Goal: Task Accomplishment & Management: Complete application form

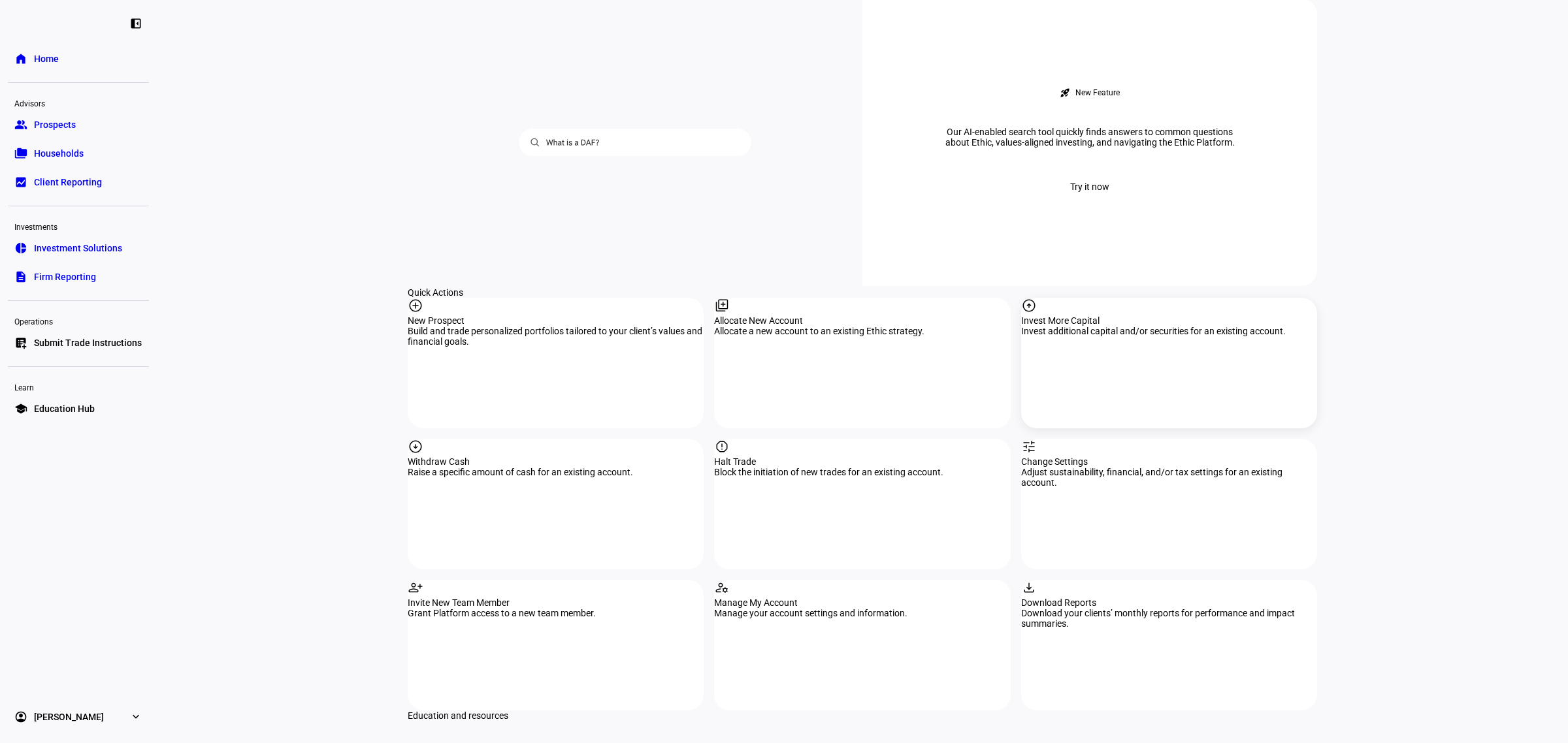
scroll to position [1061, 0]
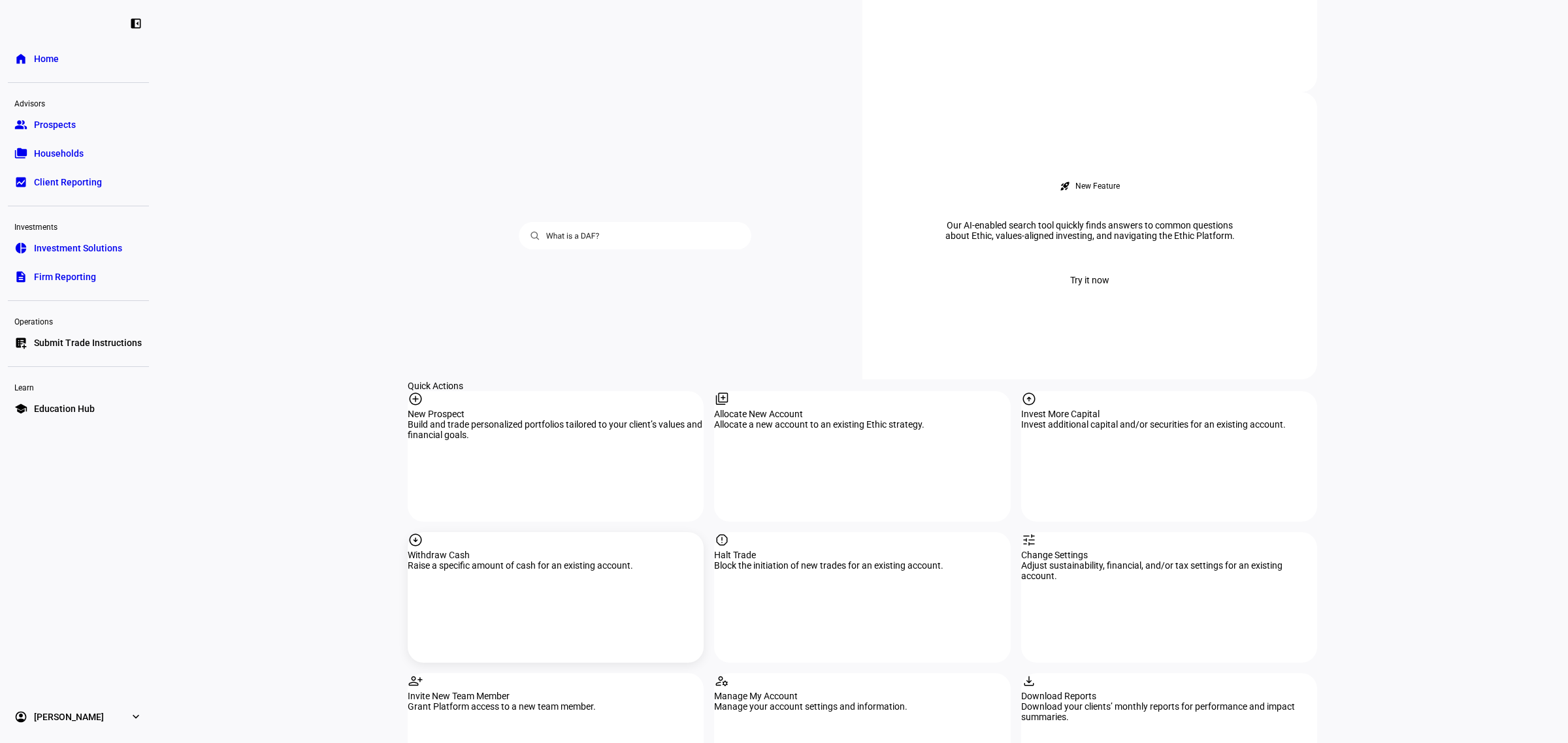
click at [497, 550] on div "Withdraw Cash" at bounding box center [556, 555] width 296 height 10
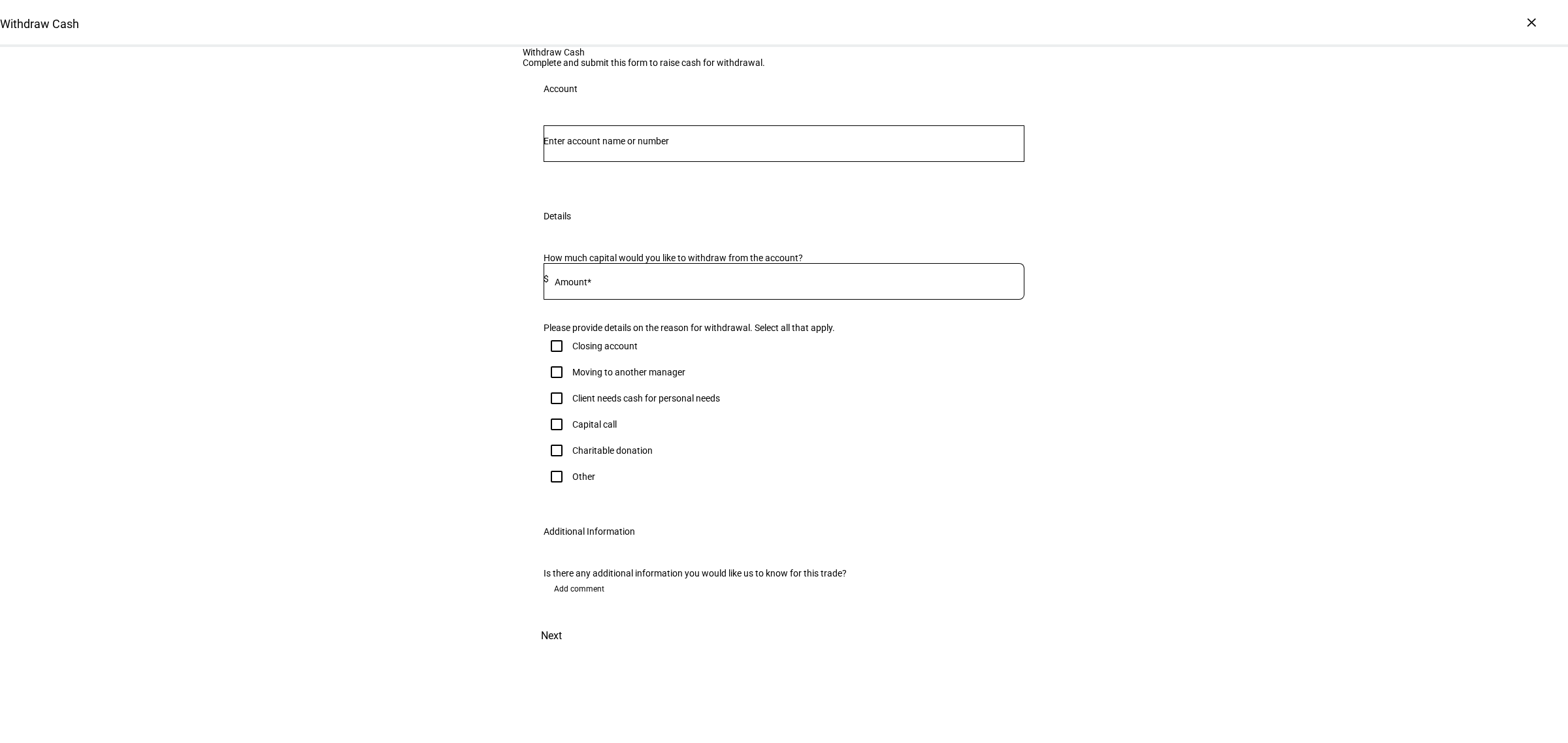
click at [620, 146] on input "Number" at bounding box center [784, 140] width 481 height 10
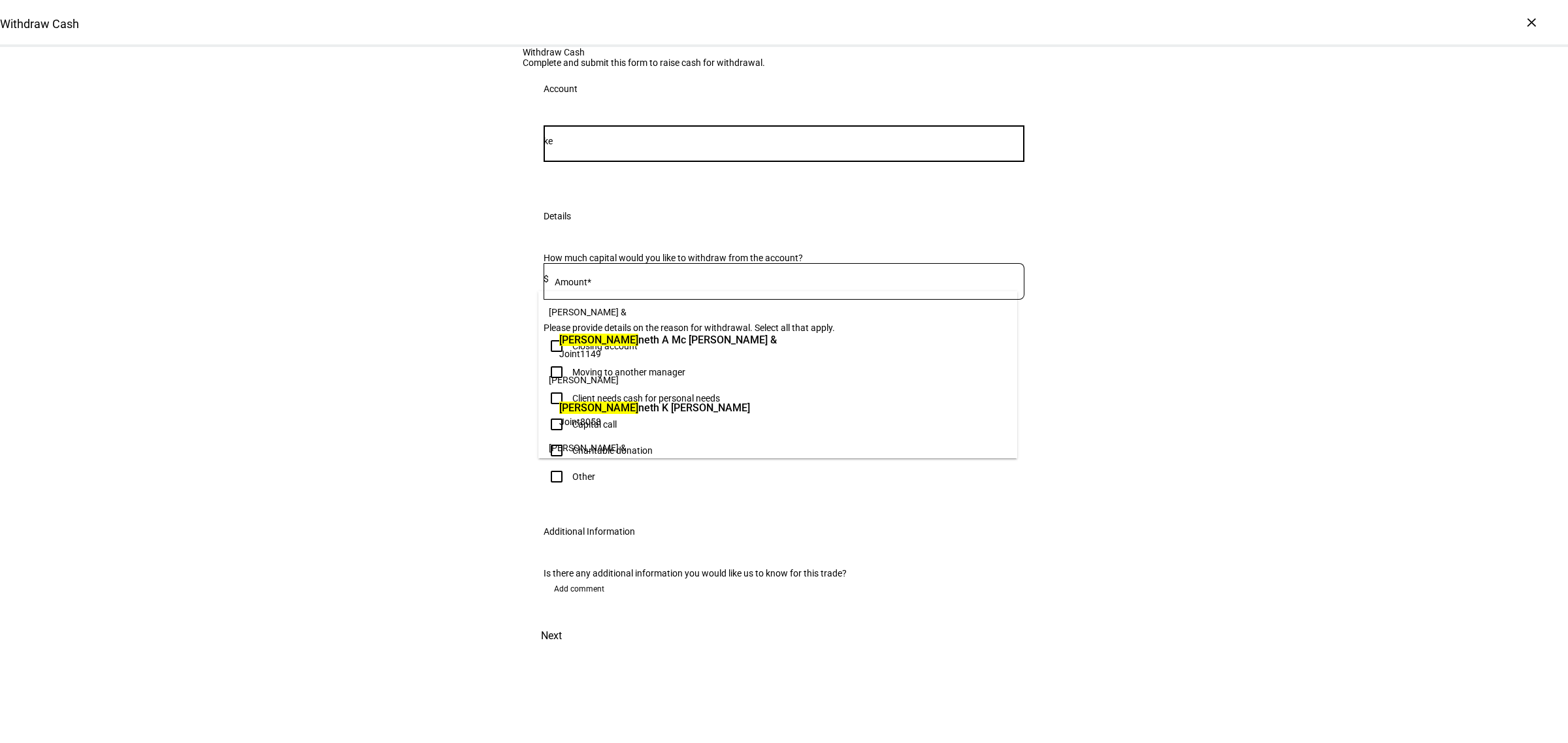
type input "k"
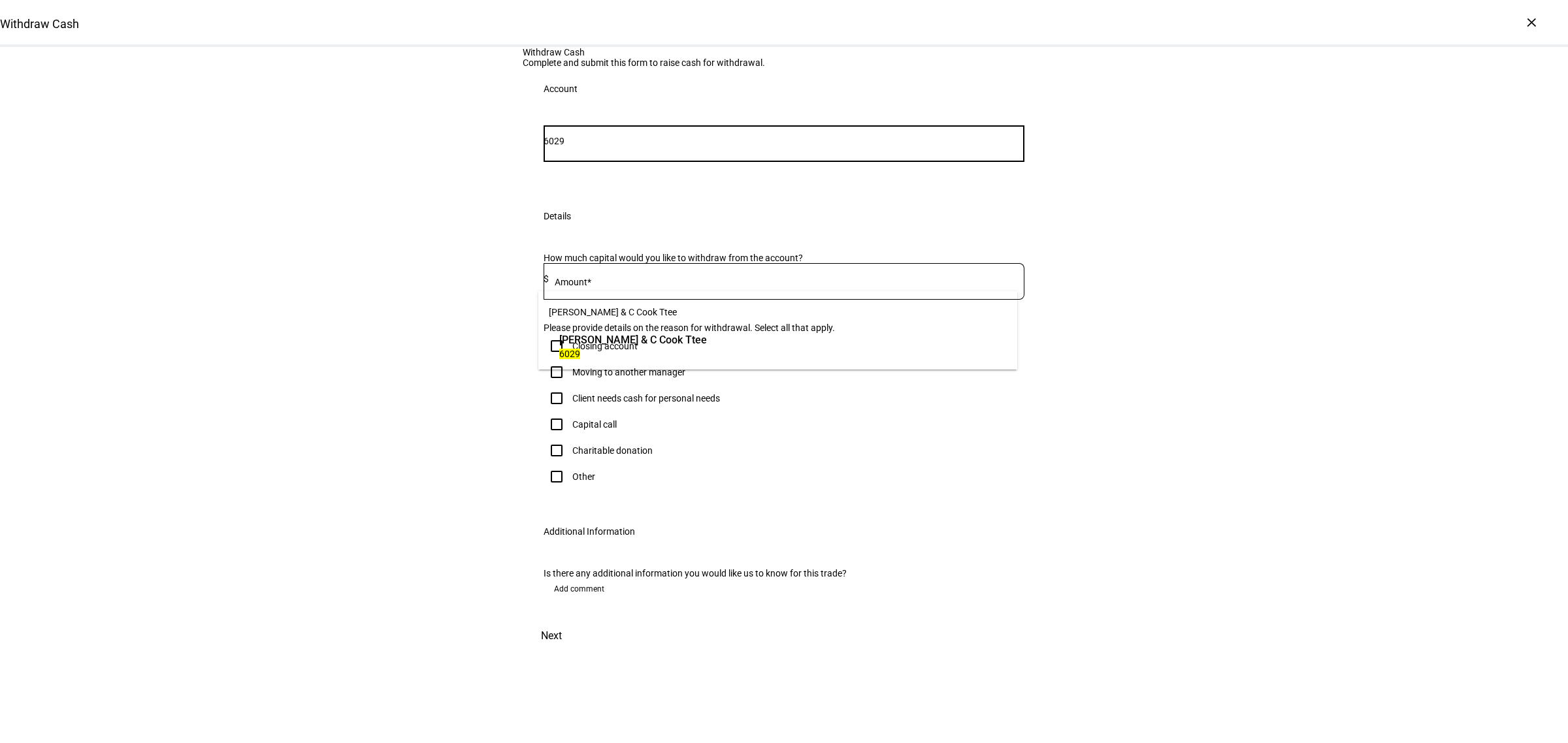
type input "6029"
click at [624, 347] on span "6029" at bounding box center [632, 354] width 148 height 13
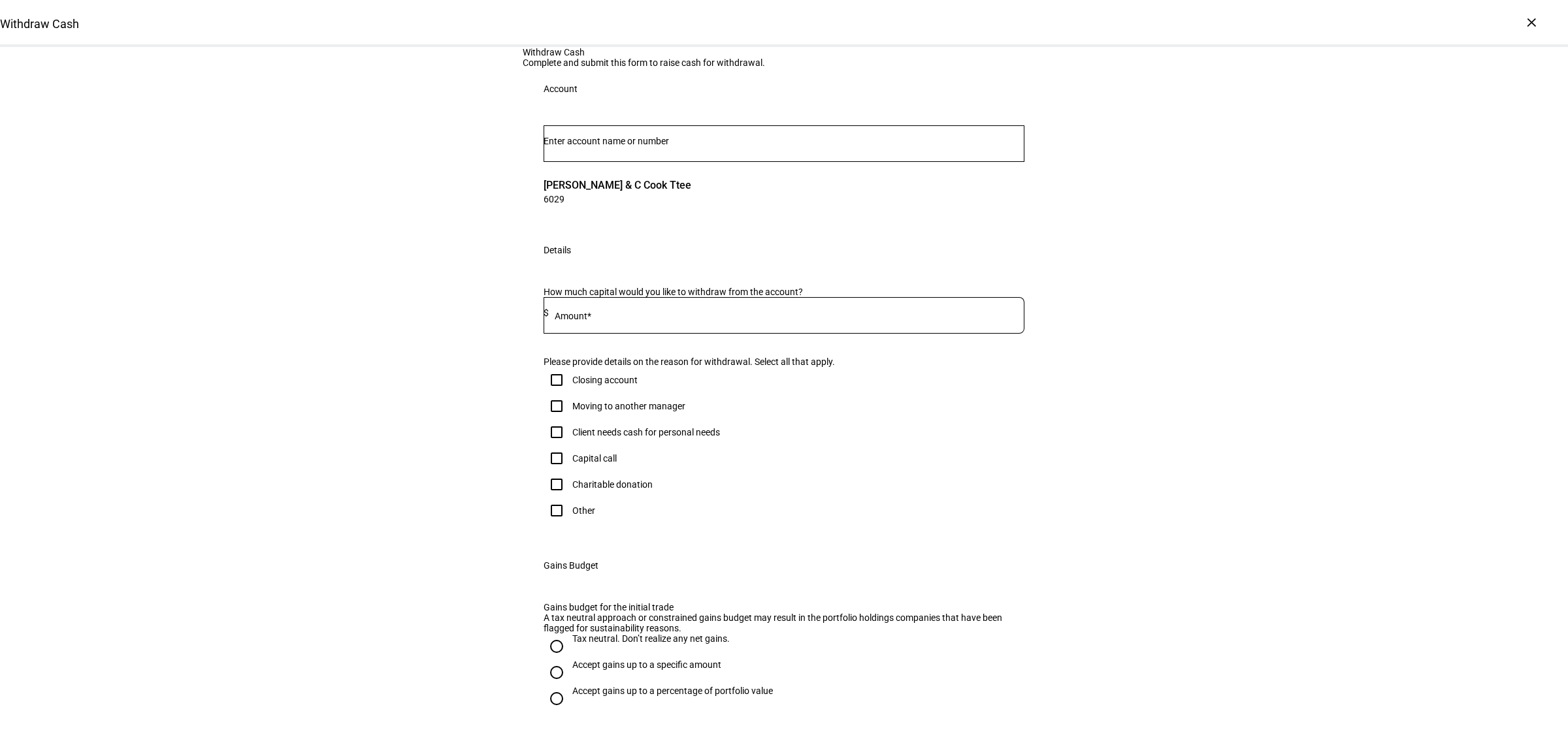
click at [579, 334] on div at bounding box center [786, 315] width 476 height 37
type input "12,000"
click at [612, 437] on div "Client needs cash for personal needs" at bounding box center [646, 432] width 148 height 10
click at [569, 445] on input "Client needs cash for personal needs" at bounding box center [556, 432] width 26 height 26
checkbox input "true"
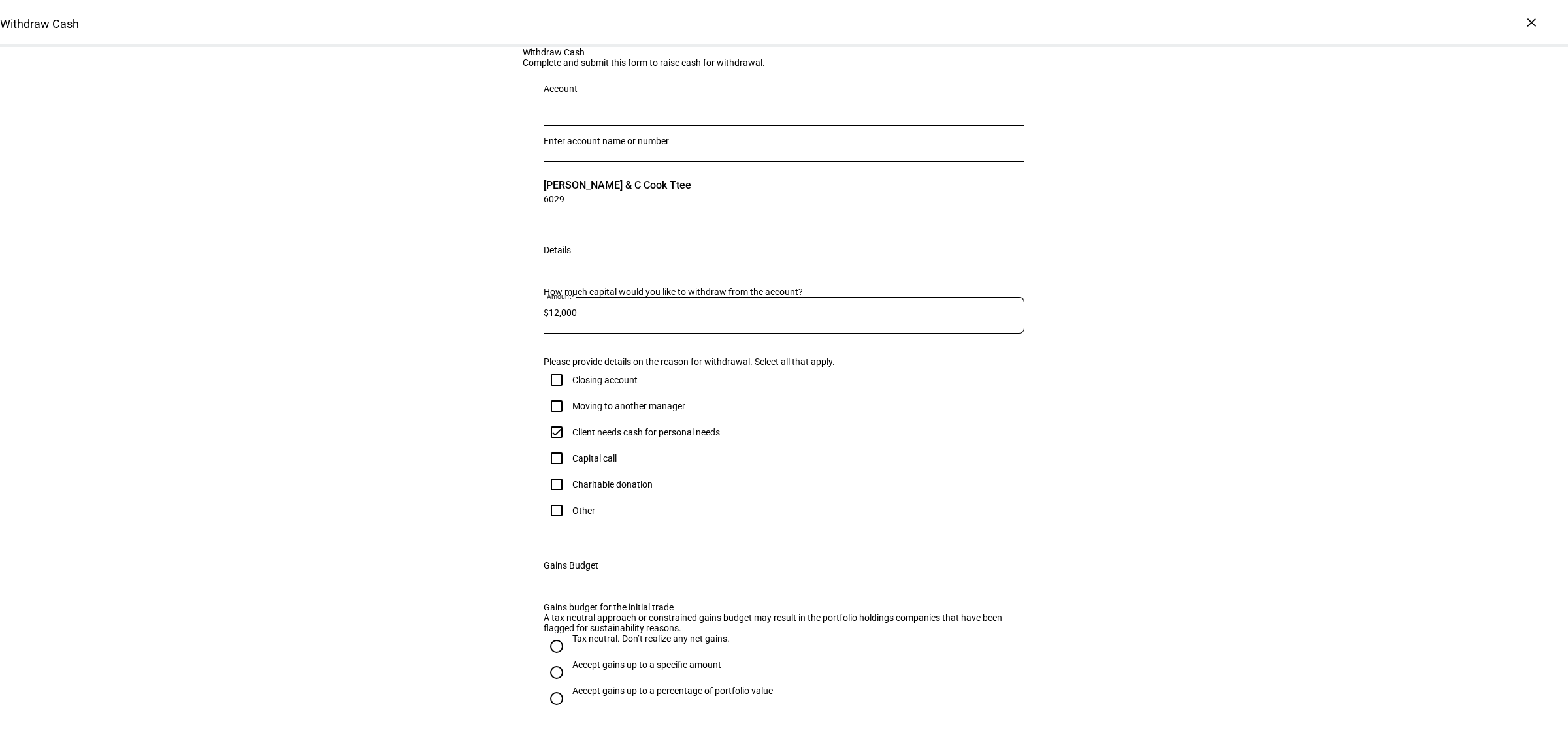
click at [1129, 559] on div "Withdraw Cash Complete and submit this form to raise cash for withdrawal. Accou…" at bounding box center [784, 465] width 1568 height 837
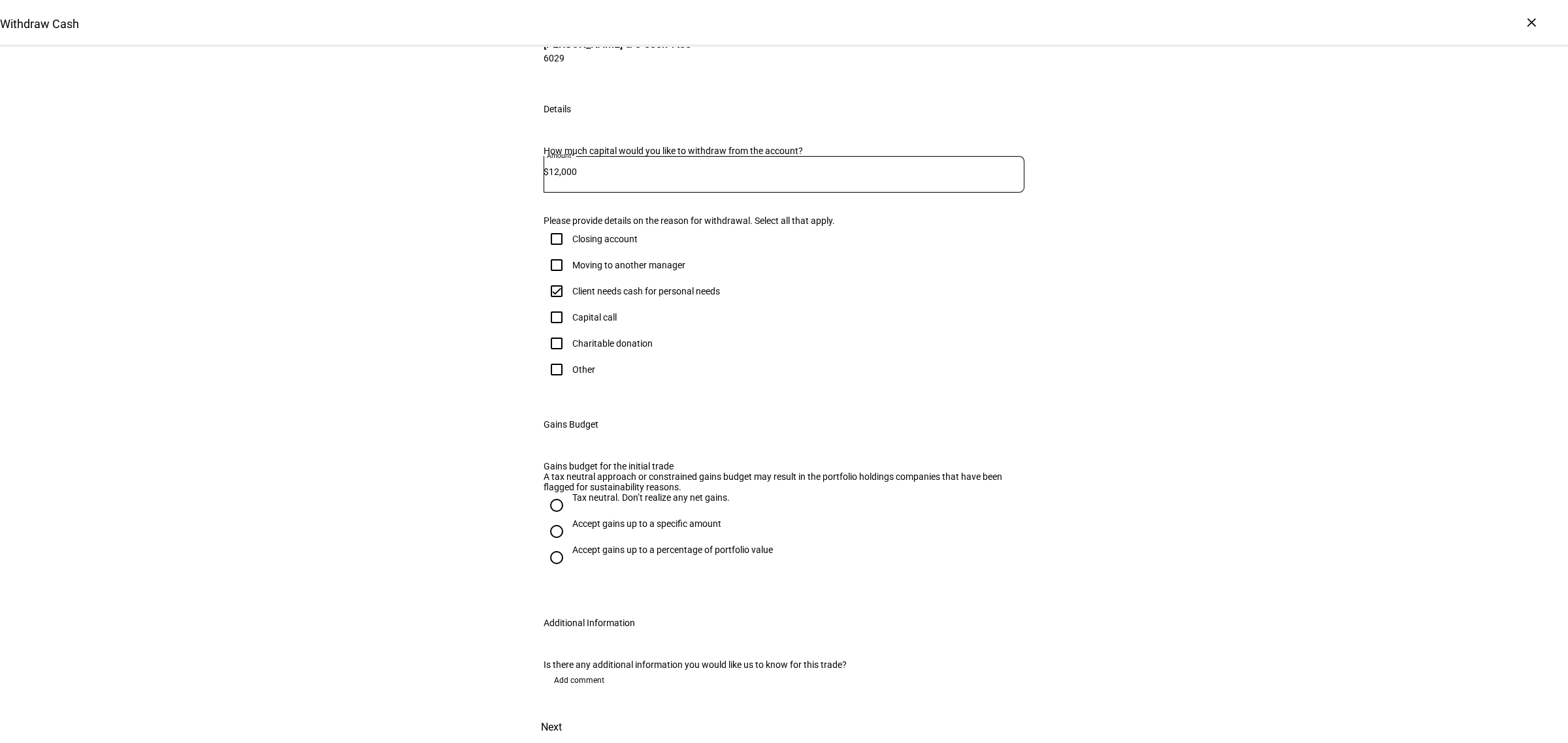
scroll to position [442, 0]
drag, startPoint x: 612, startPoint y: 439, endPoint x: 530, endPoint y: 449, distance: 82.6
click at [612, 519] on div "Accept gains up to a specific amount" at bounding box center [647, 524] width 149 height 10
click at [569, 519] on input "Accept gains up to a specific amount" at bounding box center [556, 532] width 26 height 26
radio input "true"
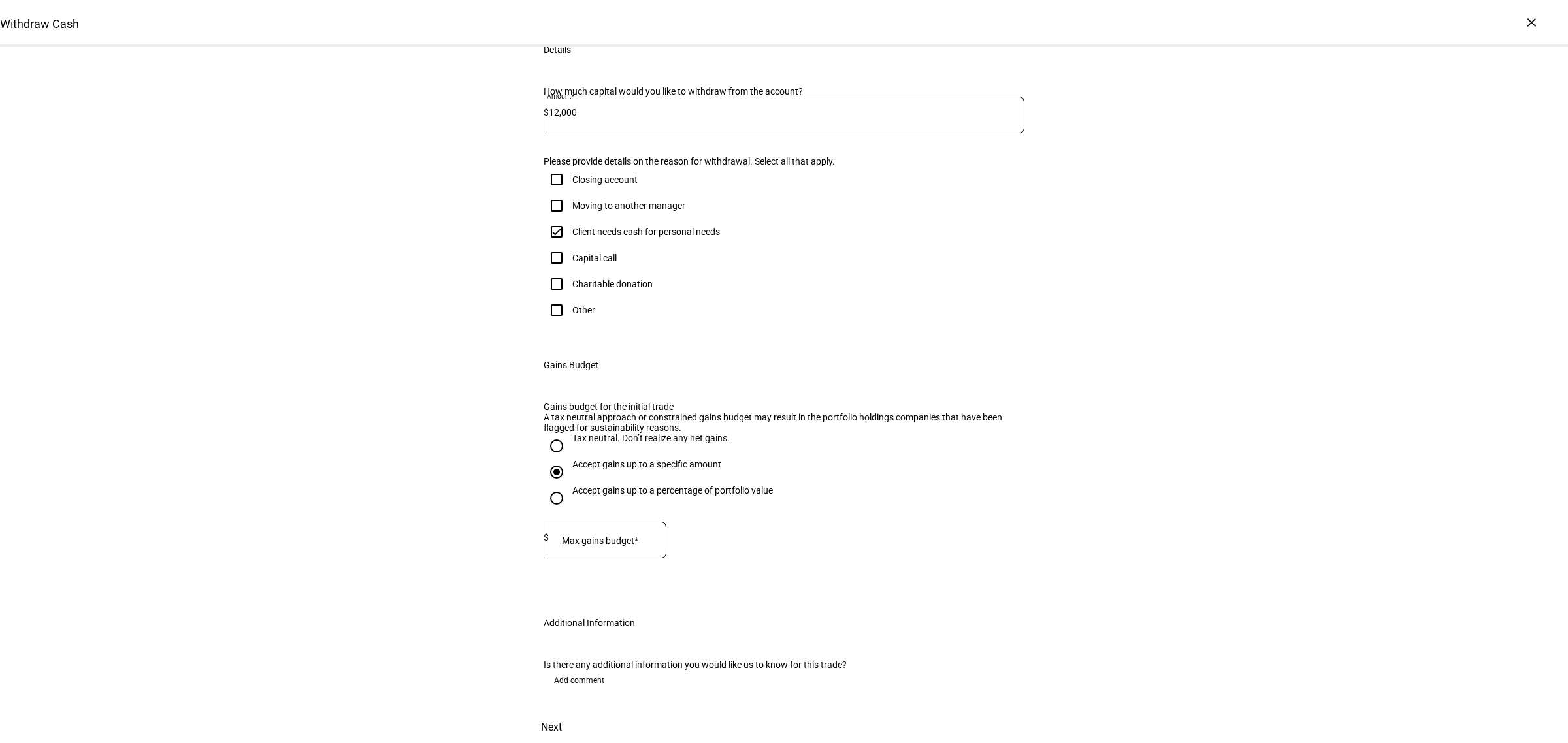
click at [612, 536] on mat-label "Max gains budget*" at bounding box center [600, 540] width 77 height 10
type input "10,000"
click at [1059, 425] on div "Withdraw Cash Complete and submit this form to raise cash for withdrawal. Accou…" at bounding box center [784, 294] width 1568 height 896
click at [562, 712] on span "Next" at bounding box center [551, 727] width 21 height 31
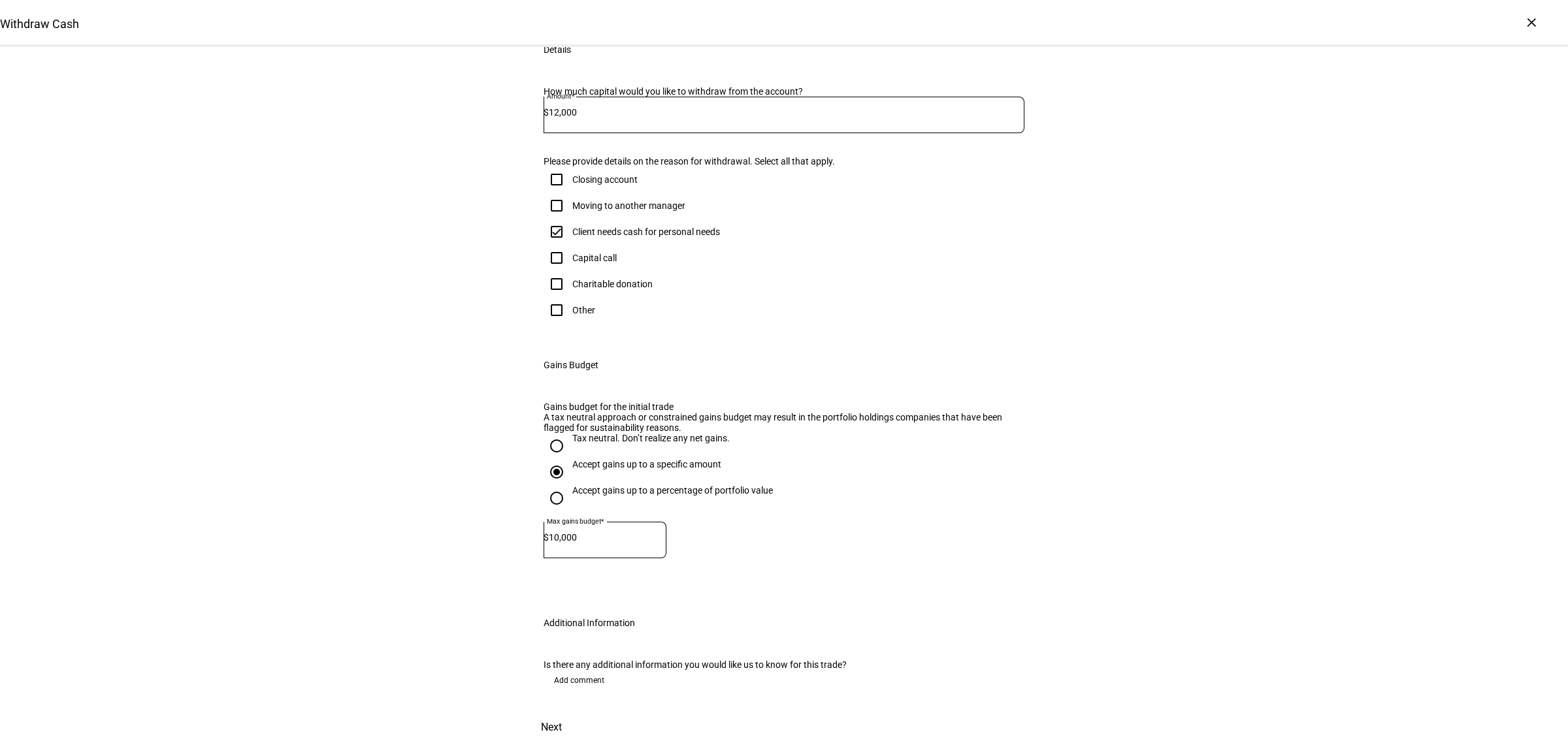
scroll to position [0, 0]
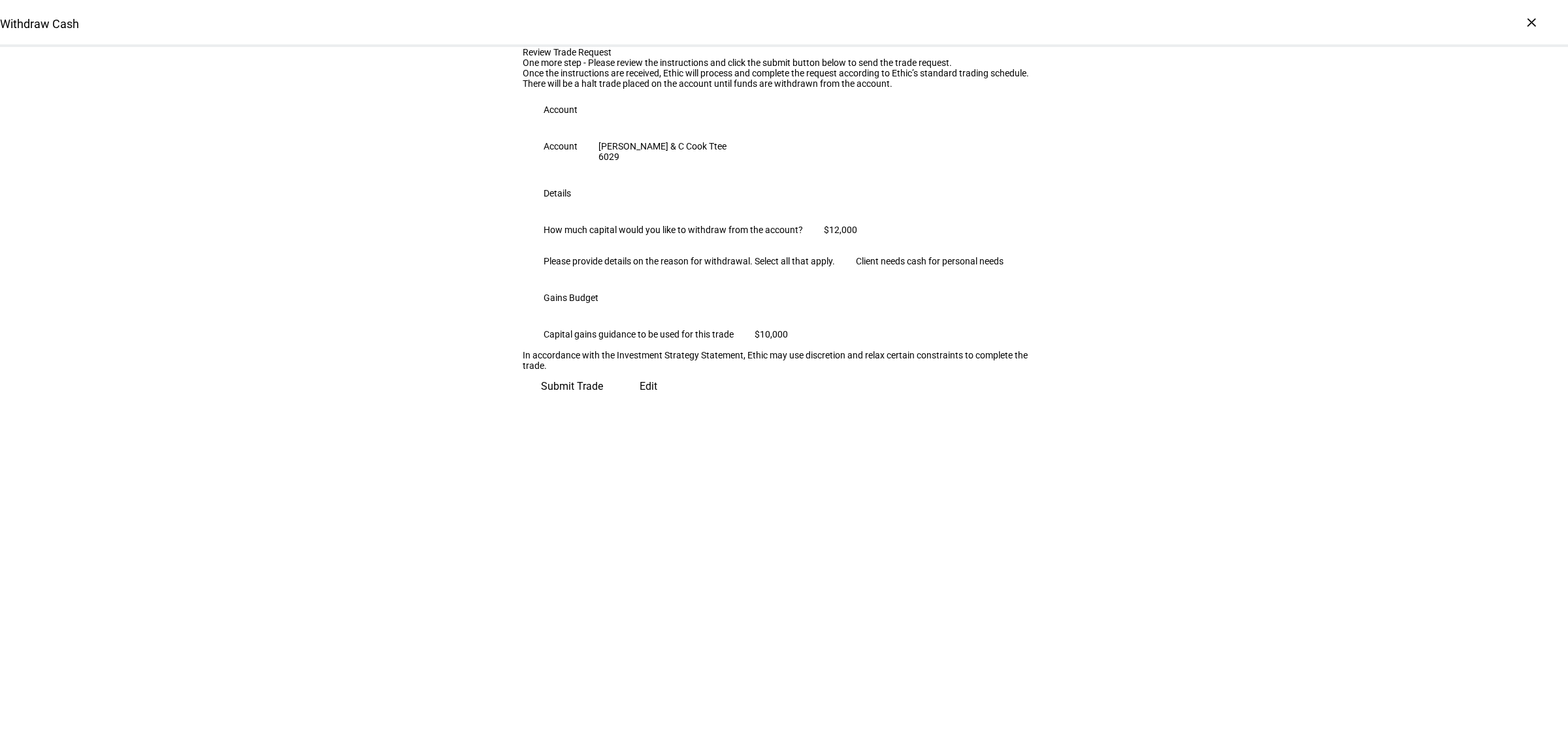
click at [639, 402] on span "Edit" at bounding box center [648, 386] width 18 height 31
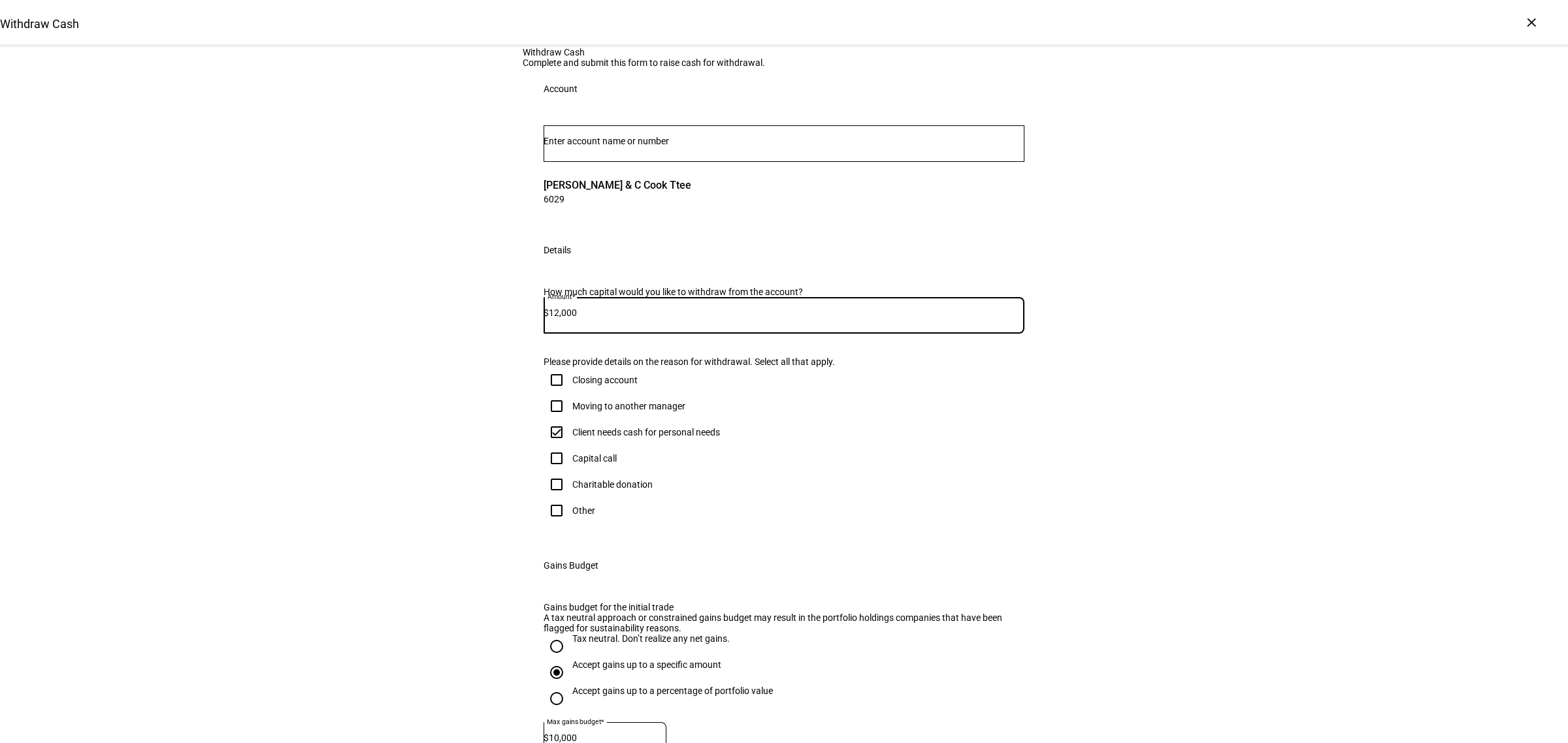
drag, startPoint x: 609, startPoint y: 478, endPoint x: 488, endPoint y: 479, distance: 121.0
click at [488, 479] on div "Withdraw Cash Complete and submit this form to raise cash for withdrawal. Accou…" at bounding box center [784, 495] width 1568 height 896
type input "9,000"
click at [497, 490] on div "Withdraw Cash Complete and submit this form to raise cash for withdrawal. Accou…" at bounding box center [784, 495] width 1568 height 896
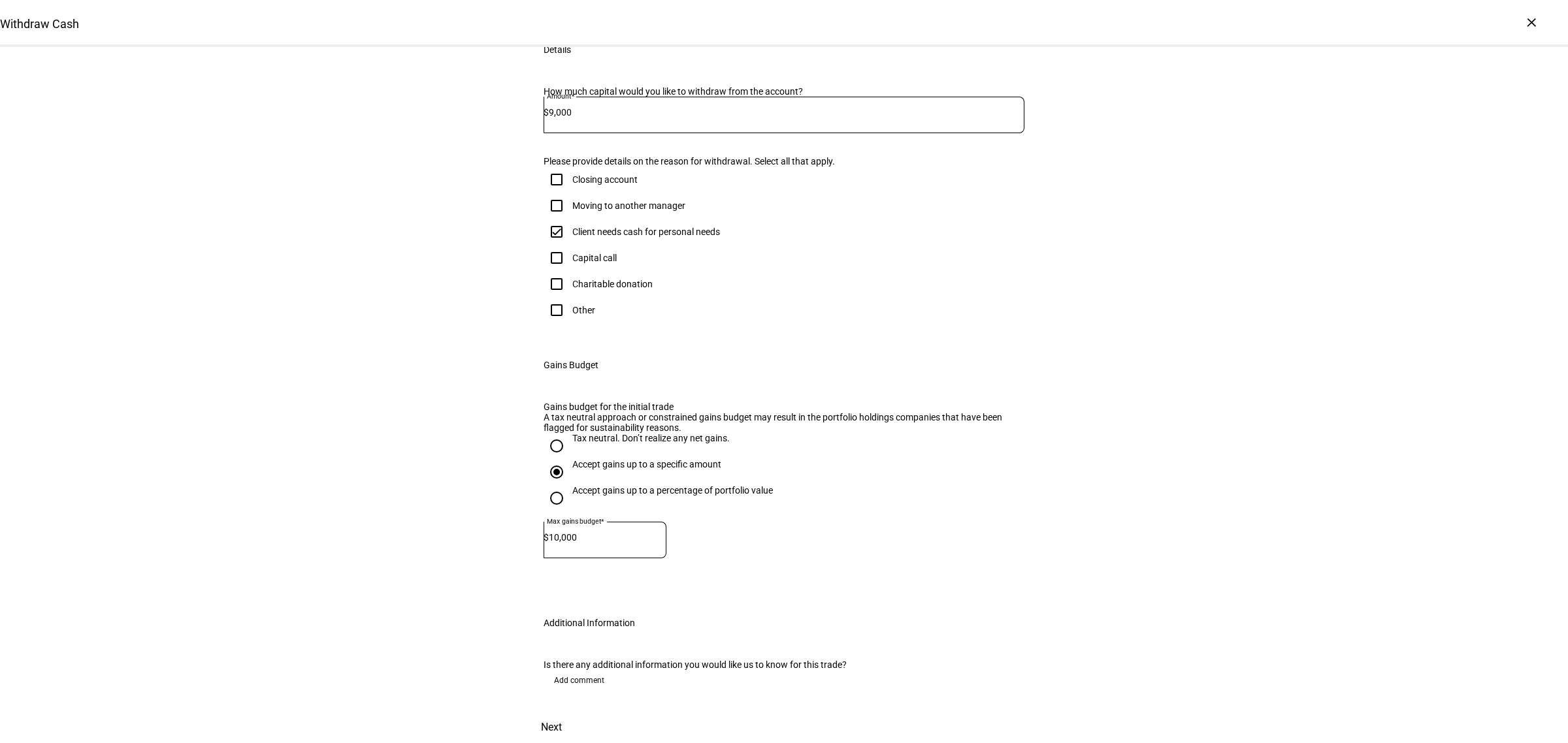
scroll to position [500, 0]
click at [562, 712] on span "Next" at bounding box center [551, 727] width 21 height 31
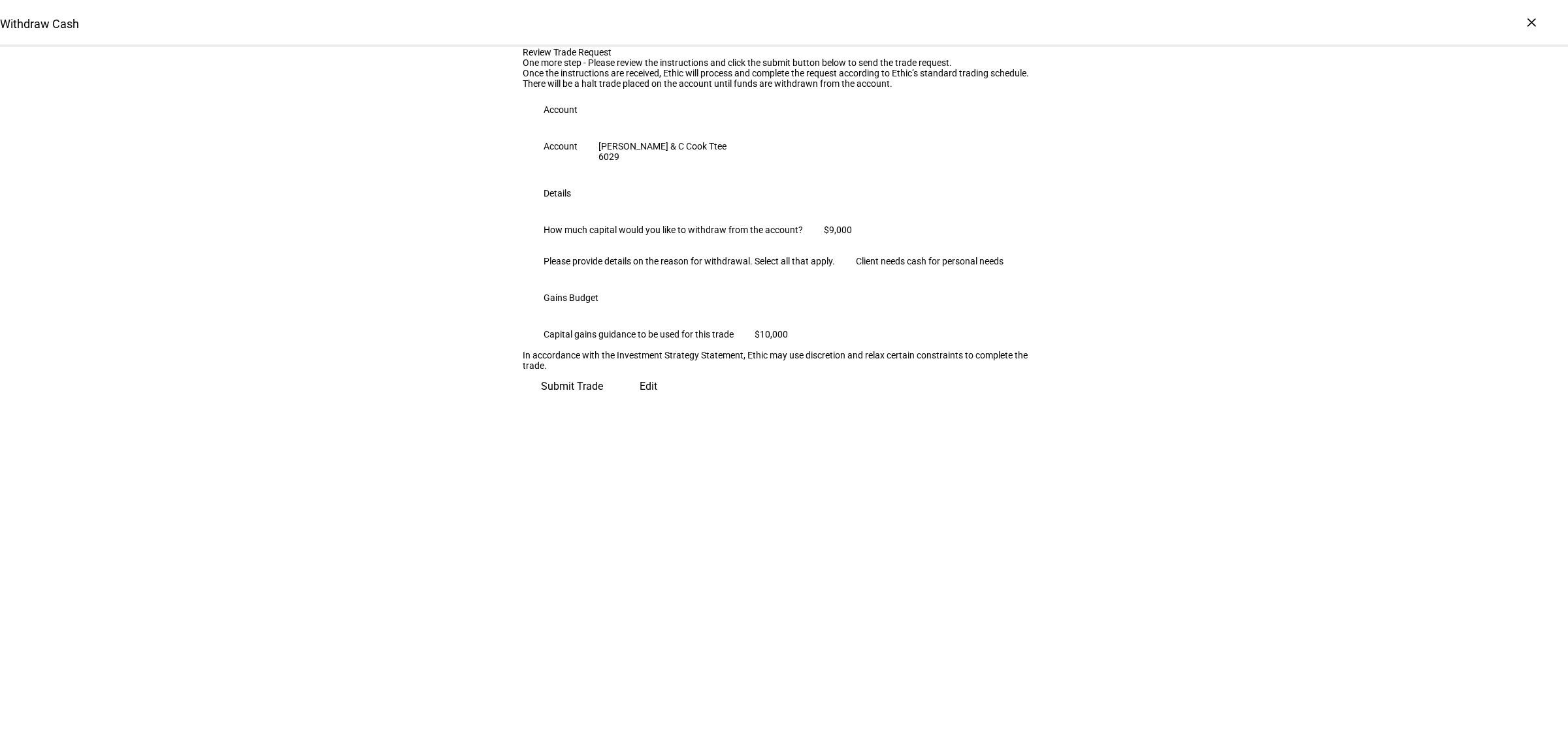
click at [639, 402] on span "Edit" at bounding box center [648, 386] width 18 height 31
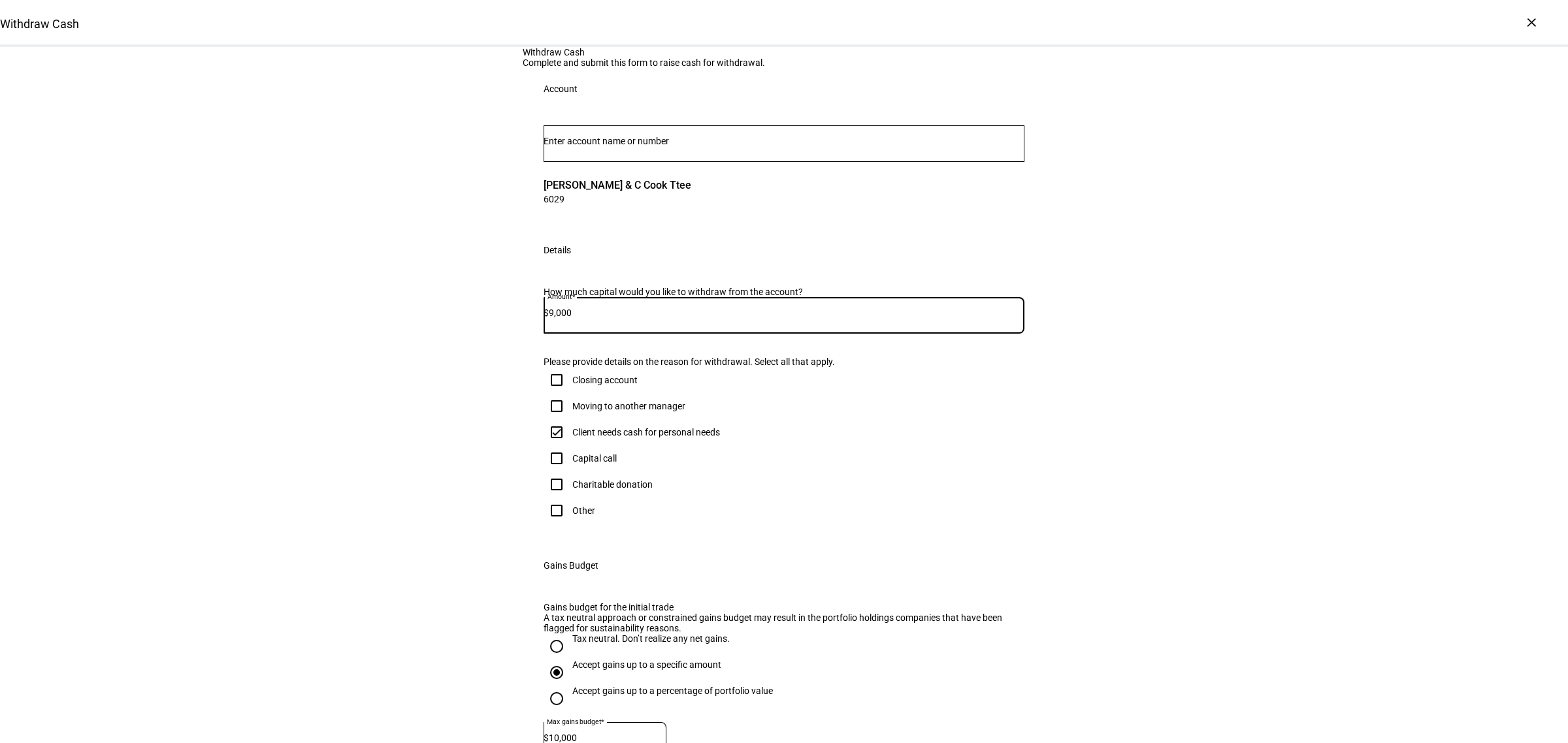
drag, startPoint x: 636, startPoint y: 476, endPoint x: 497, endPoint y: 475, distance: 139.0
click at [497, 475] on div "Withdraw Cash Complete and submit this form to raise cash for withdrawal. Accou…" at bounding box center [784, 495] width 1568 height 896
type input "12,000"
click at [497, 476] on div "Withdraw Cash Complete and submit this form to raise cash for withdrawal. Accou…" at bounding box center [784, 495] width 1568 height 896
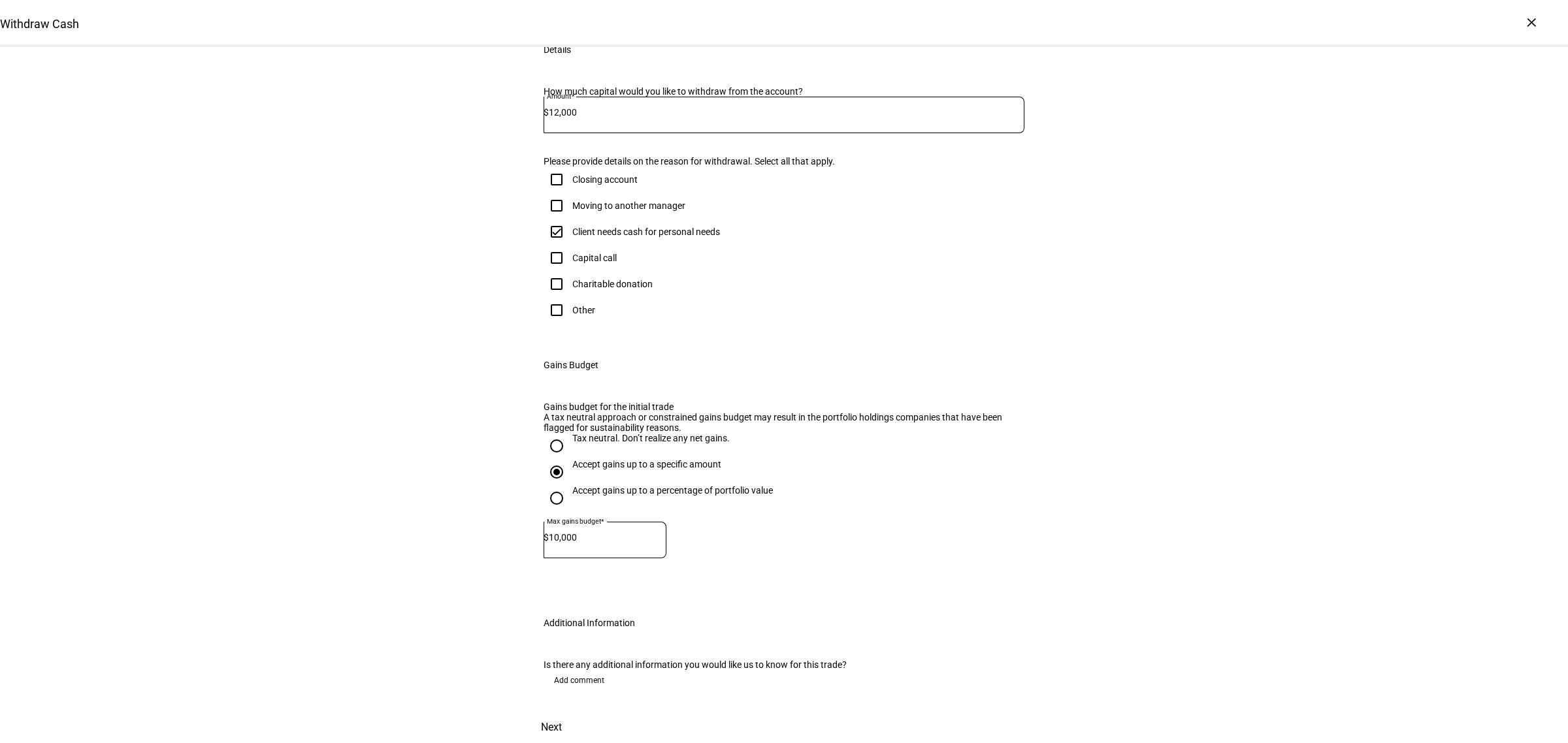
scroll to position [500, 0]
drag, startPoint x: 494, startPoint y: 437, endPoint x: 469, endPoint y: 444, distance: 26.0
click at [469, 444] on div "Withdraw Cash Complete and submit this form to raise cash for withdrawal. Accou…" at bounding box center [784, 294] width 1568 height 896
click at [612, 532] on input "10,000" at bounding box center [607, 537] width 117 height 10
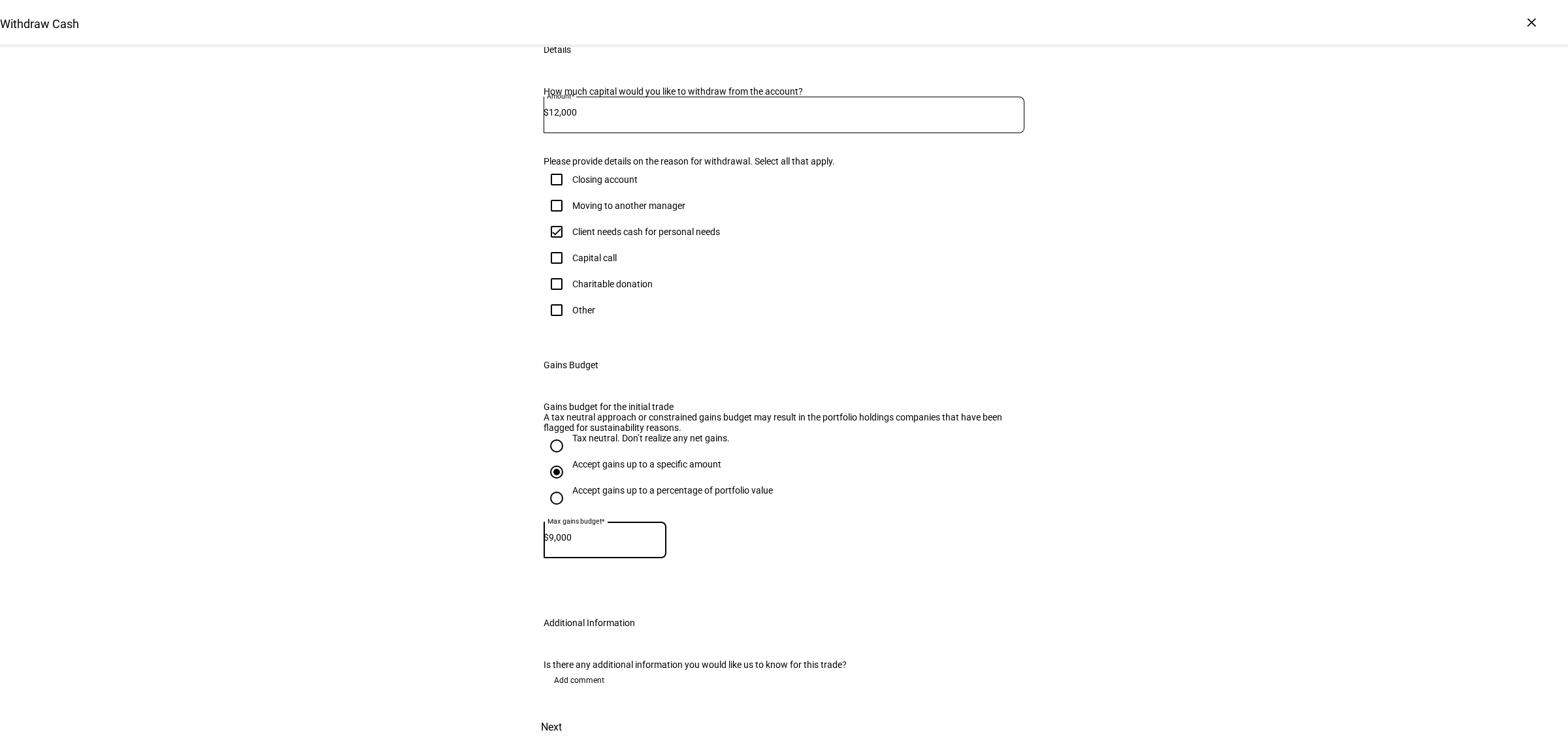
type input "9,000"
click at [497, 484] on div "Withdraw Cash Complete and submit this form to raise cash for withdrawal. Accou…" at bounding box center [784, 294] width 1568 height 896
click at [562, 712] on span "Next" at bounding box center [551, 727] width 21 height 31
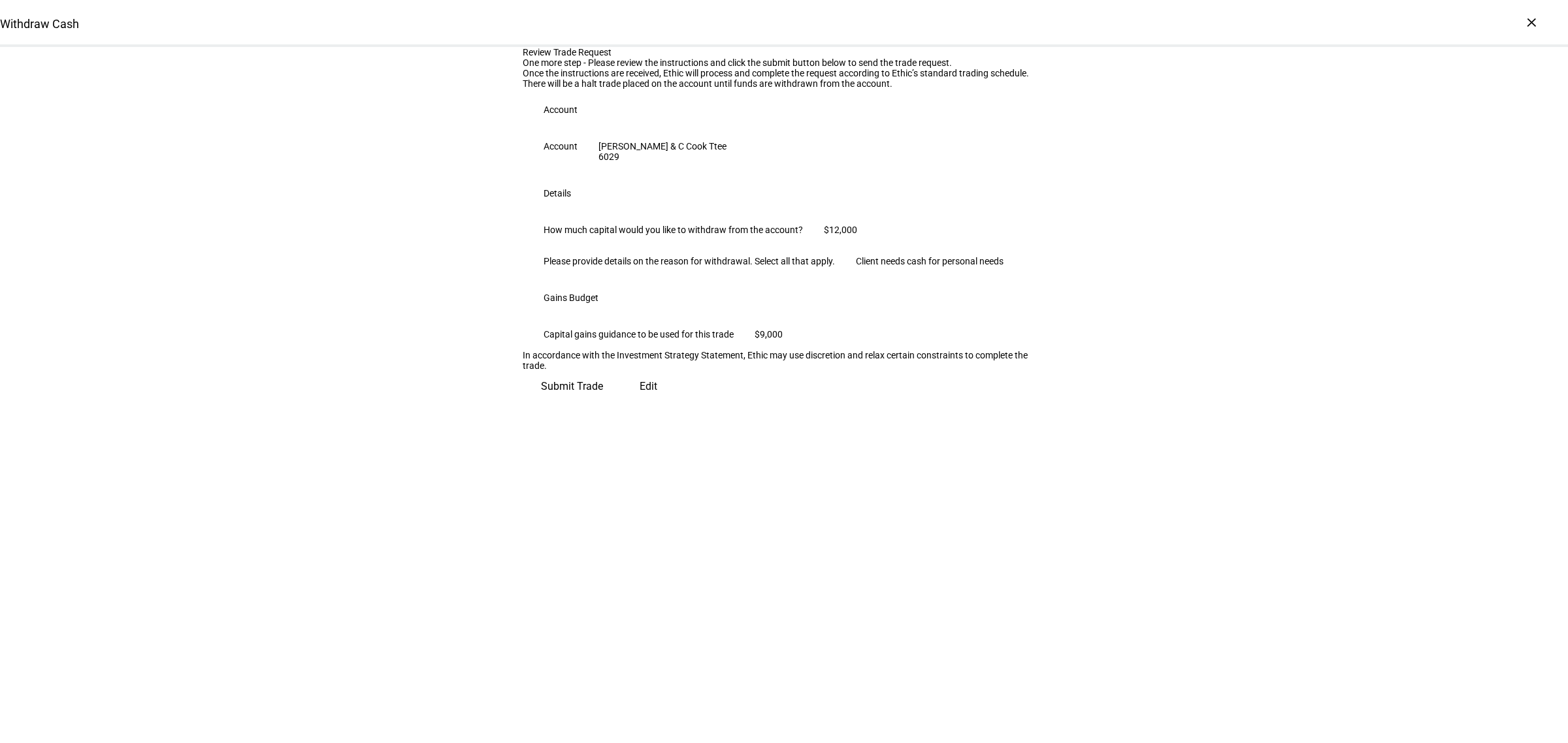
click at [603, 402] on span "Submit Trade" at bounding box center [572, 386] width 62 height 31
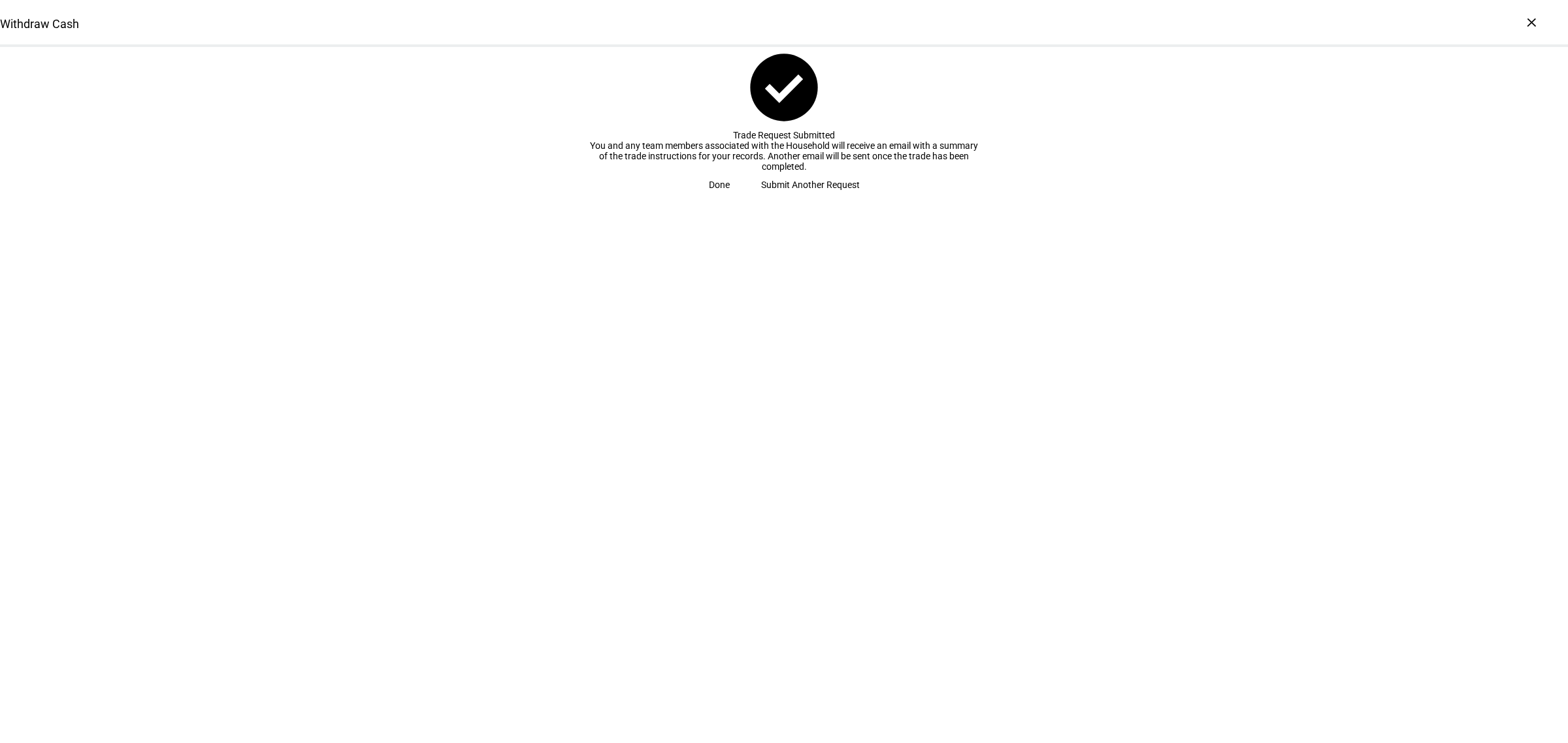
click at [730, 198] on span "Done" at bounding box center [719, 184] width 21 height 26
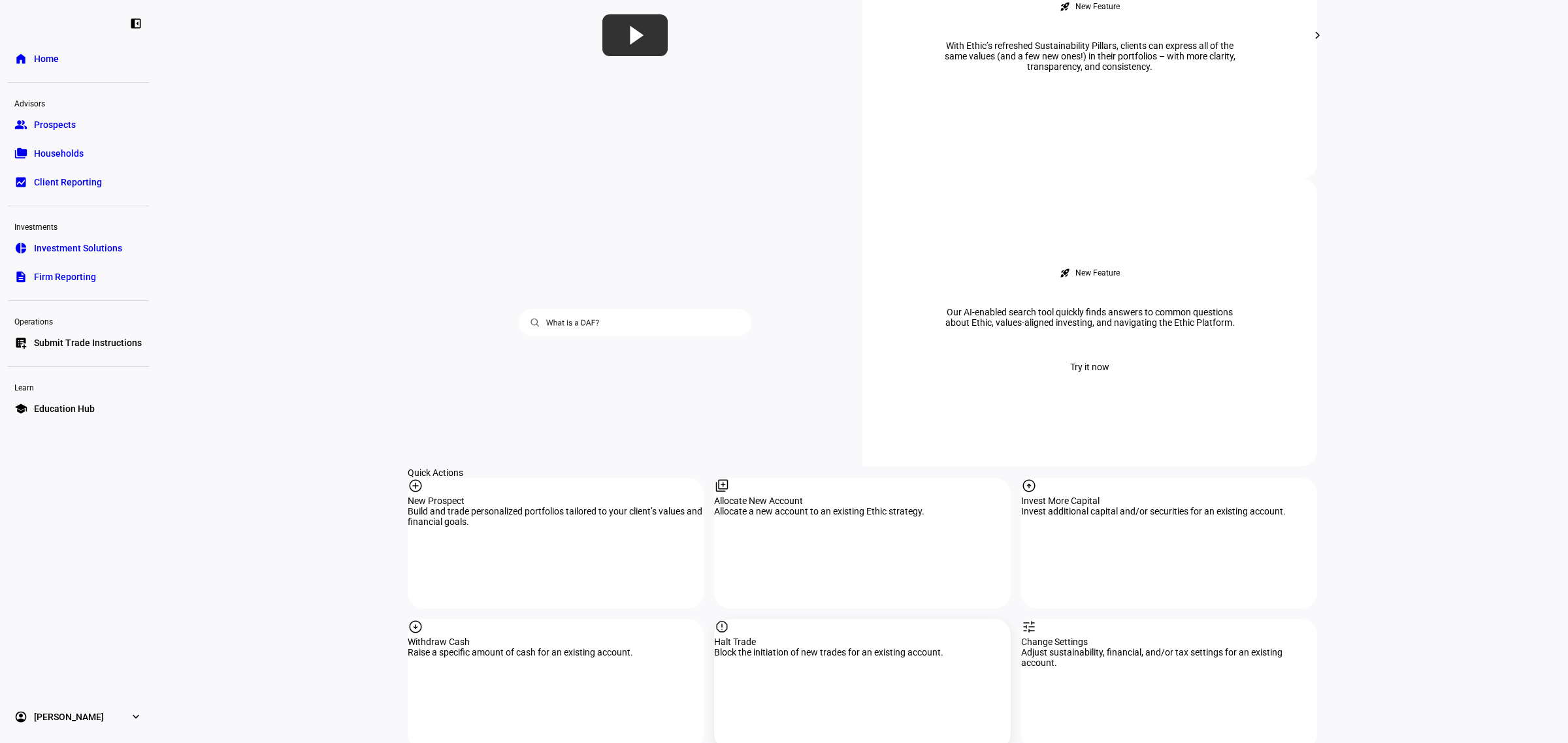
scroll to position [1061, 0]
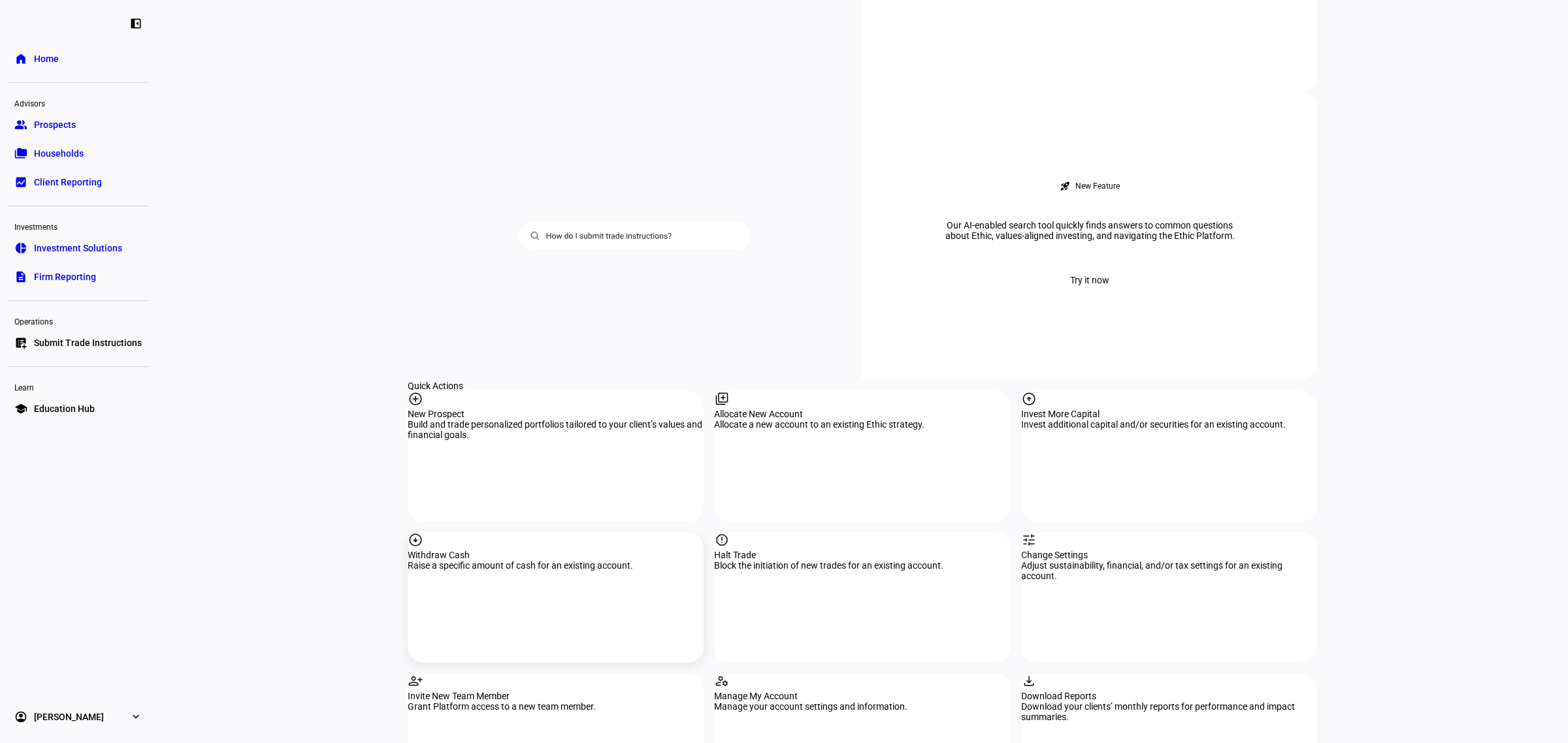
click at [545, 532] on div "arrow_circle_down Withdraw Cash Raise a specific amount of cash for an existing…" at bounding box center [556, 598] width 296 height 131
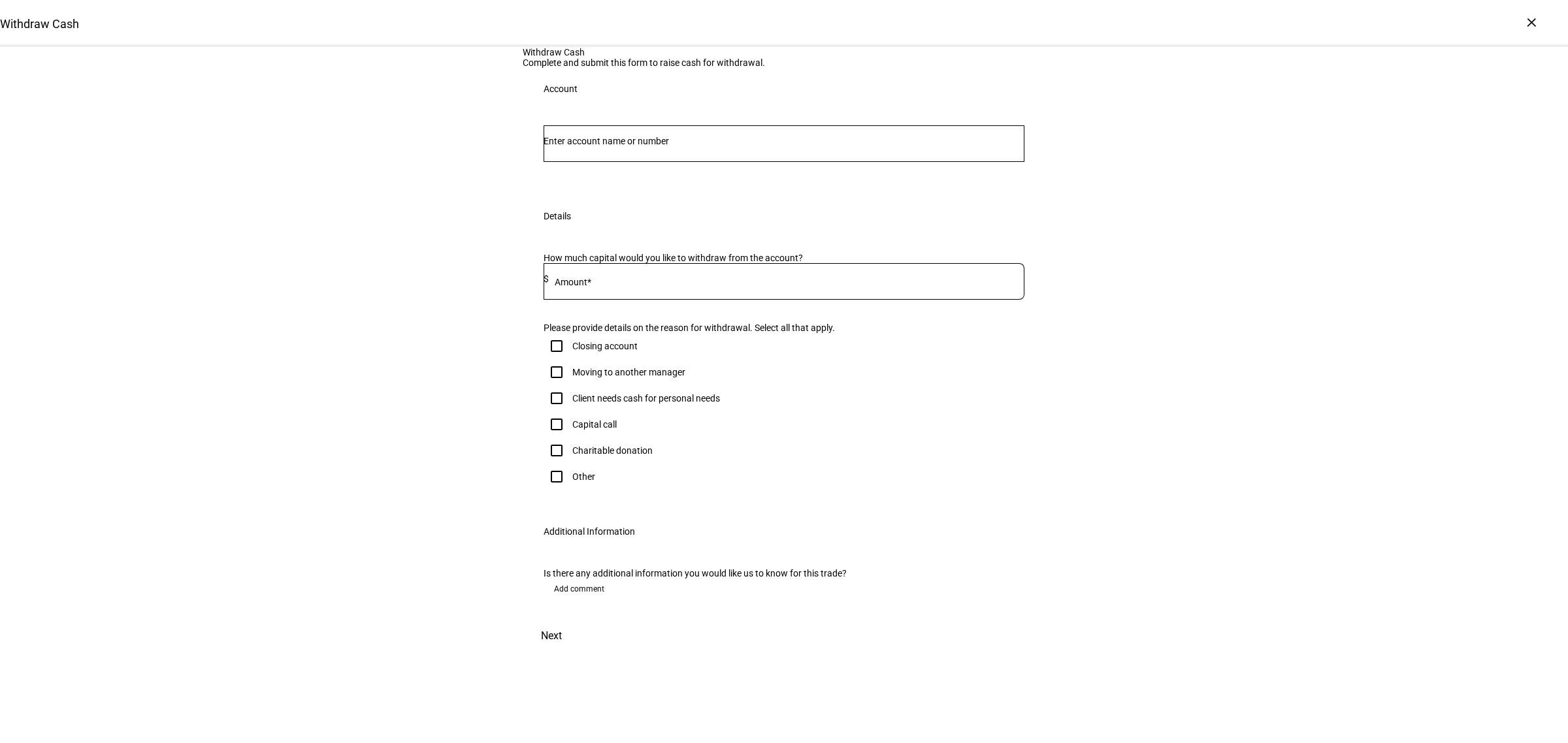
click at [671, 162] on div at bounding box center [784, 144] width 481 height 37
type input "cantill"
click at [639, 348] on span "Individual 8089" at bounding box center [659, 354] width 202 height 13
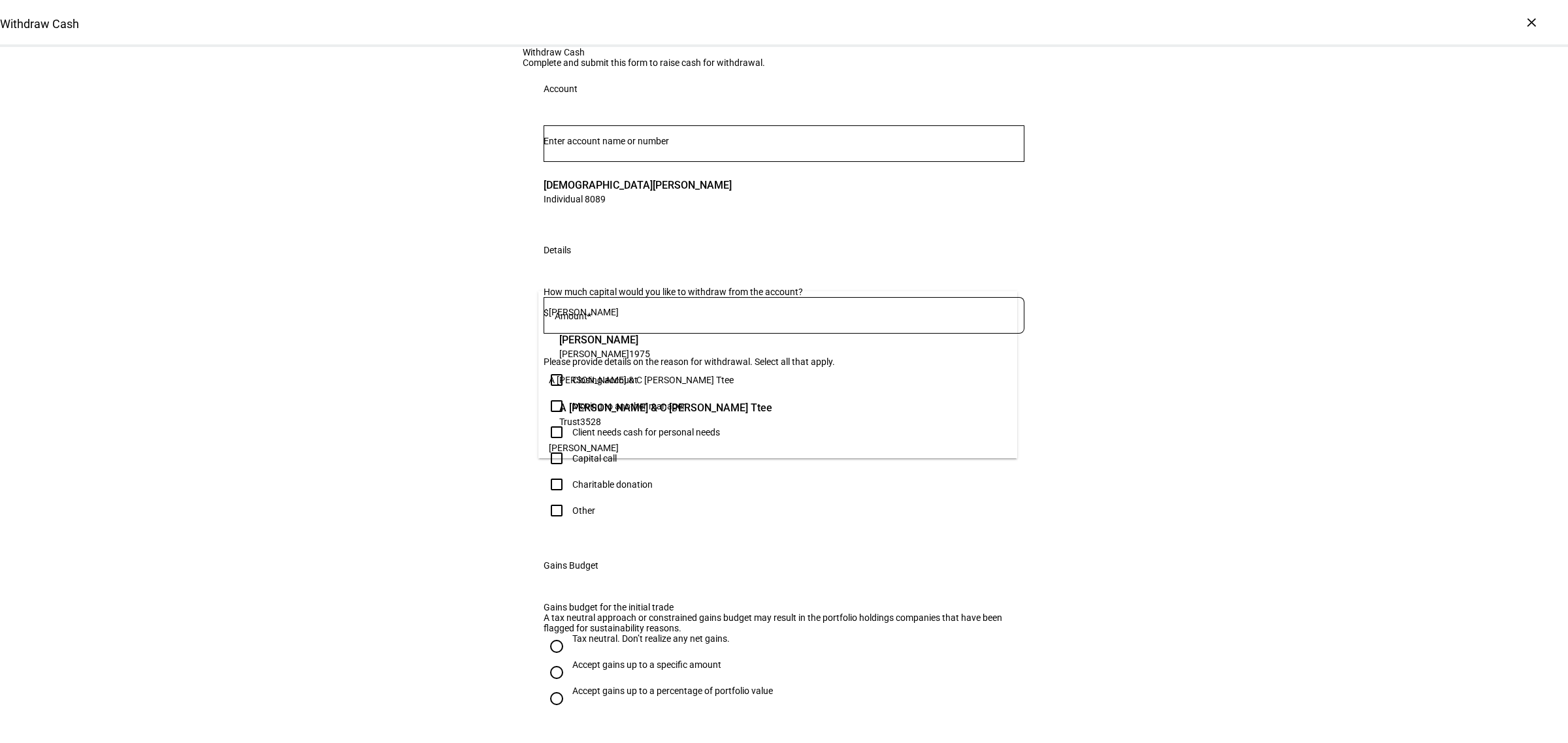
click at [583, 297] on div "How much capital would you like to withdraw from the account?" at bounding box center [784, 291] width 481 height 10
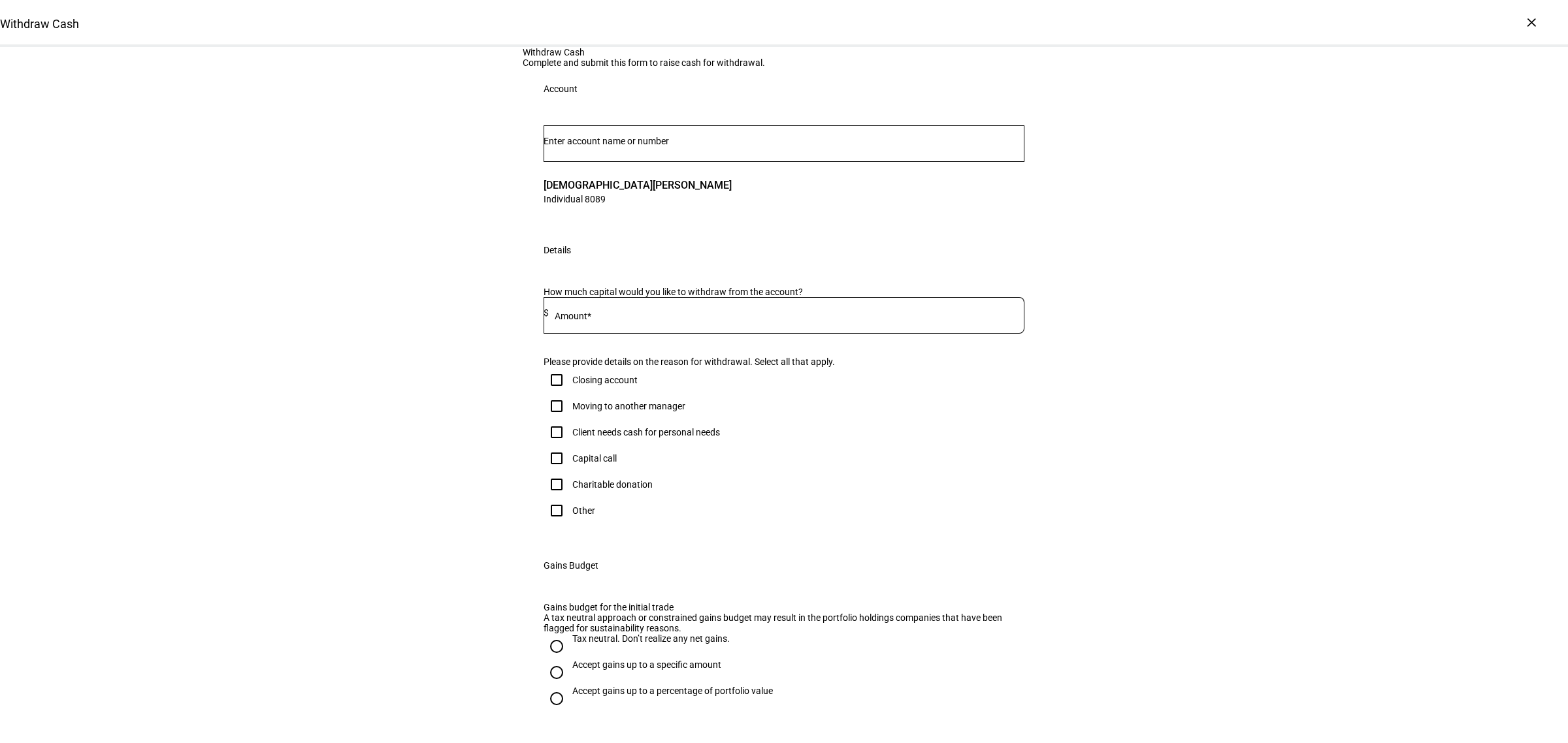
click at [586, 322] on mat-label "Amount*" at bounding box center [573, 315] width 37 height 10
type input "5,000"
click at [387, 551] on div "Withdraw Cash Complete and submit this form to raise cash for withdrawal. Accou…" at bounding box center [784, 465] width 1568 height 837
click at [595, 437] on div "Client needs cash for personal needs" at bounding box center [646, 432] width 148 height 10
click at [569, 445] on input "Client needs cash for personal needs" at bounding box center [556, 432] width 26 height 26
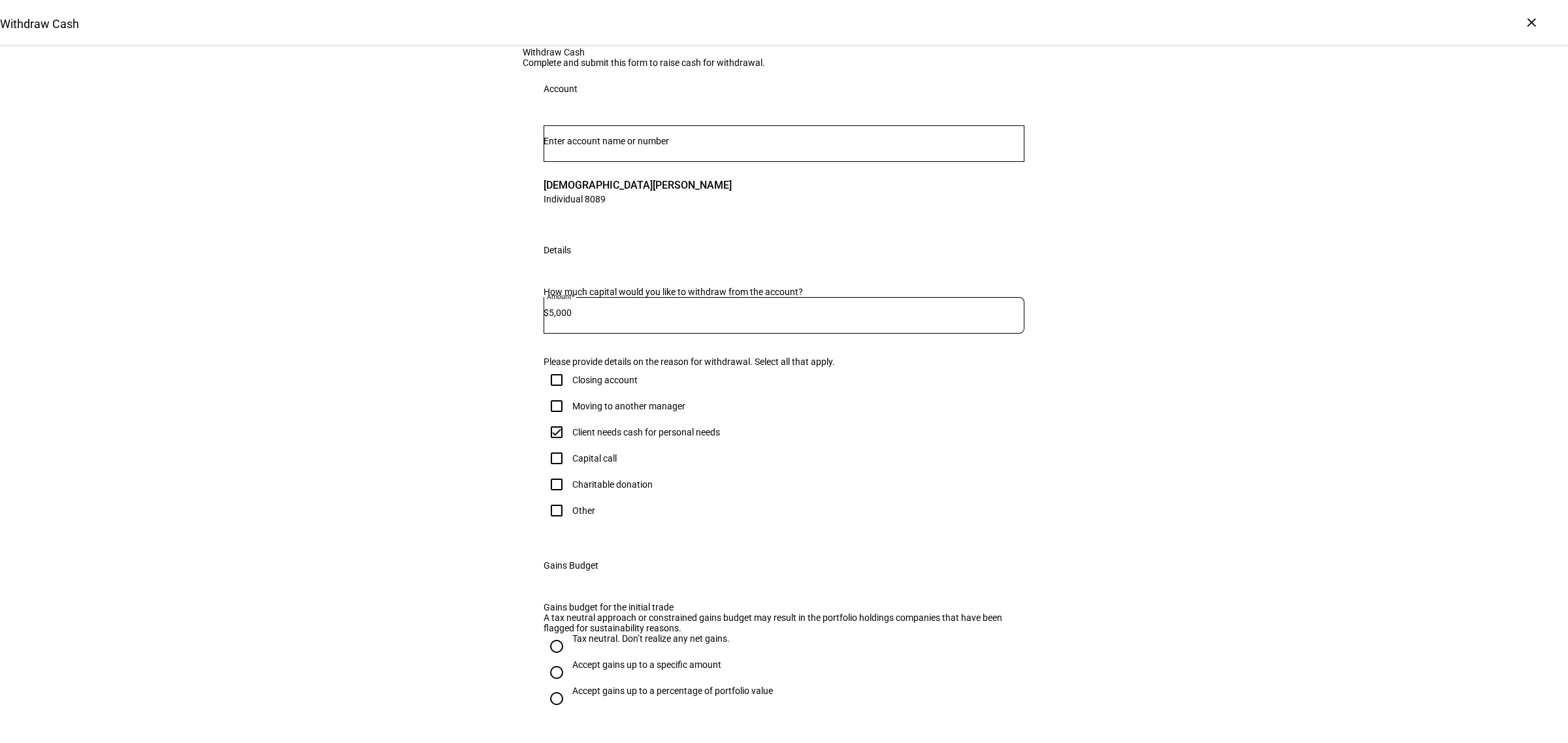
checkbox input "true"
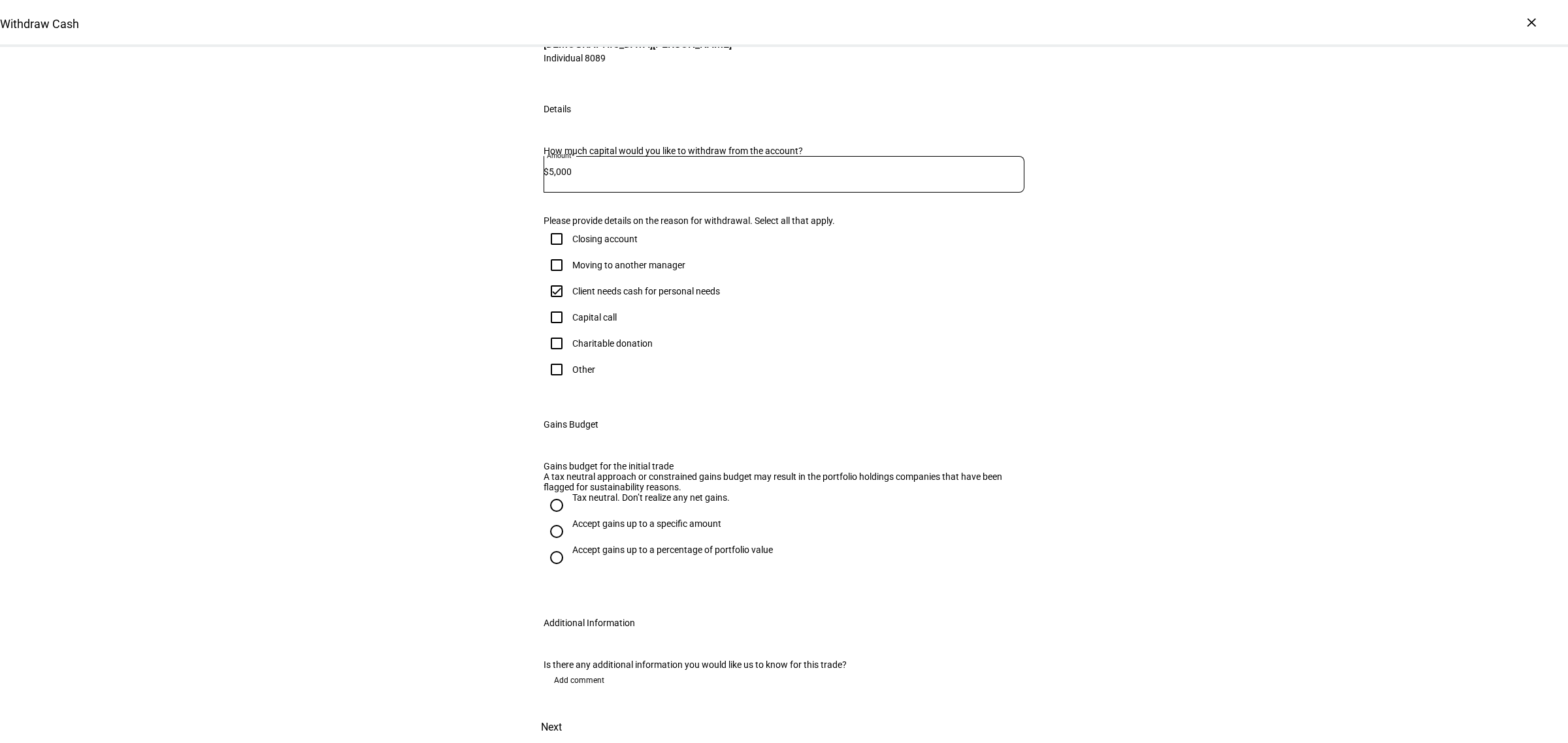
scroll to position [442, 0]
click at [612, 519] on div "Accept gains up to a specific amount" at bounding box center [647, 524] width 149 height 10
click at [569, 519] on input "Accept gains up to a specific amount" at bounding box center [556, 532] width 26 height 26
radio input "true"
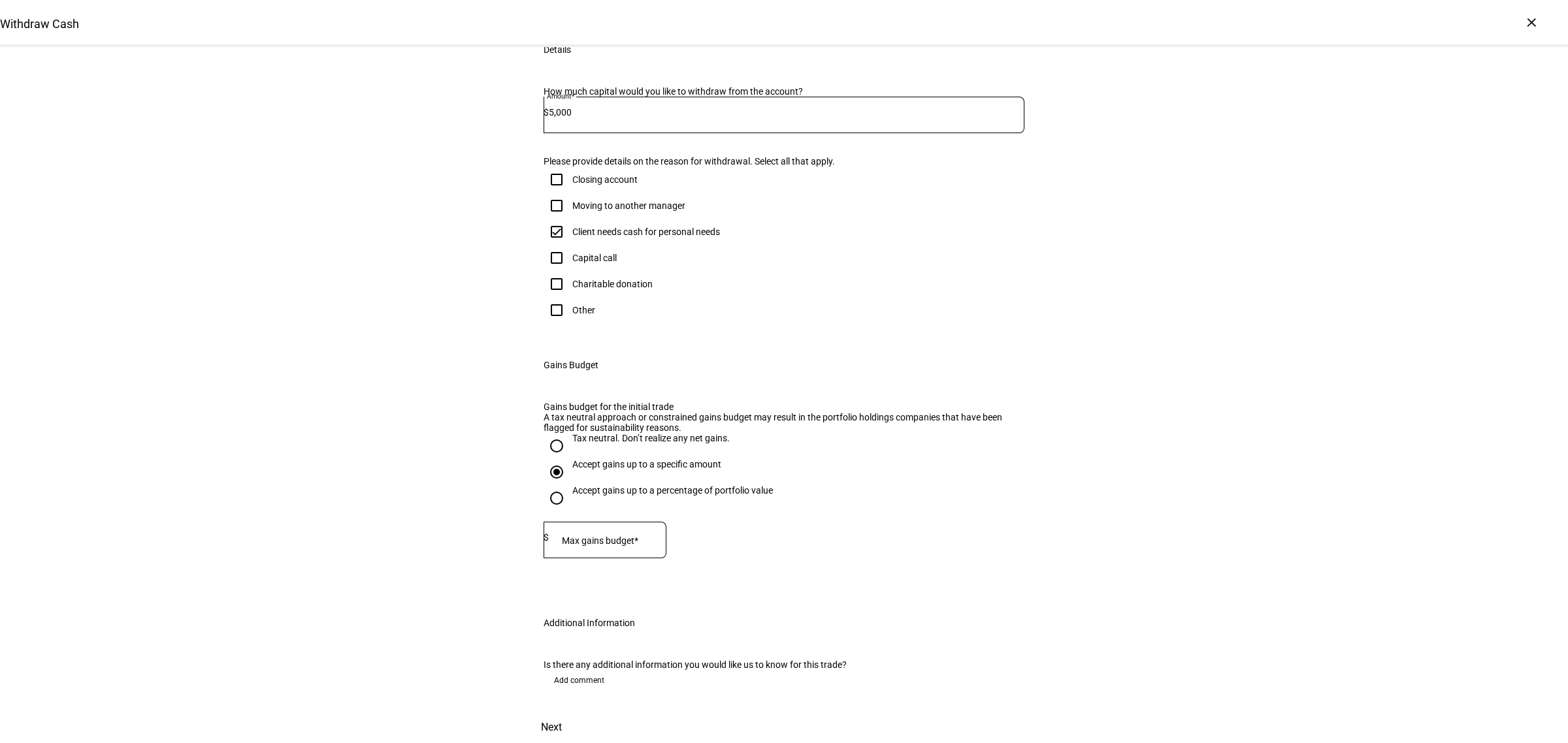
click at [581, 532] on input at bounding box center [607, 537] width 117 height 10
drag, startPoint x: 603, startPoint y: 498, endPoint x: 481, endPoint y: 500, distance: 122.0
click at [481, 500] on div "Withdraw Cash Complete and submit this form to raise cash for withdrawal. Accou…" at bounding box center [784, 294] width 1568 height 896
type input "2,000"
click at [481, 500] on div "Withdraw Cash Complete and submit this form to raise cash for withdrawal. Accou…" at bounding box center [784, 294] width 1568 height 896
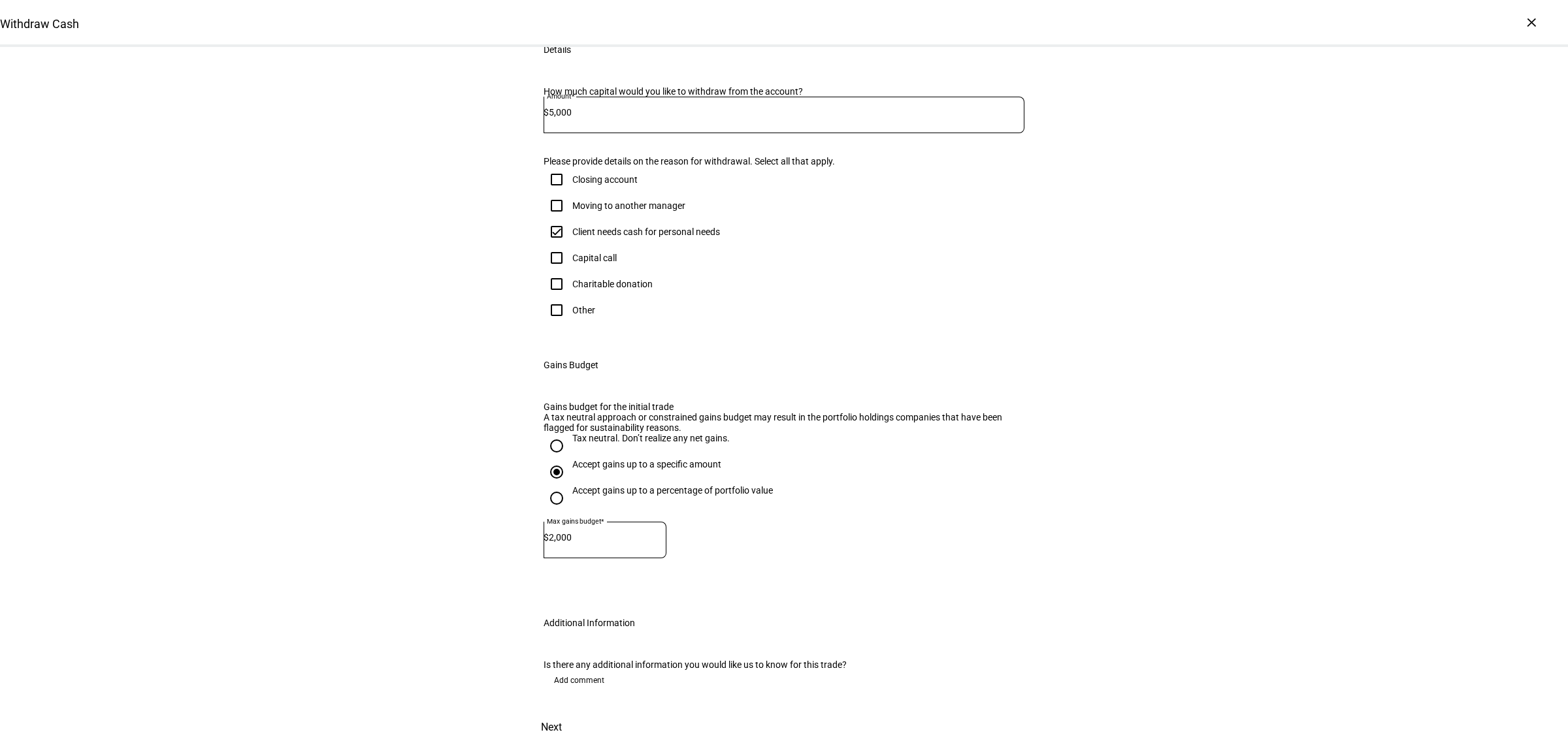
scroll to position [500, 0]
click at [562, 712] on span "Next" at bounding box center [551, 727] width 21 height 31
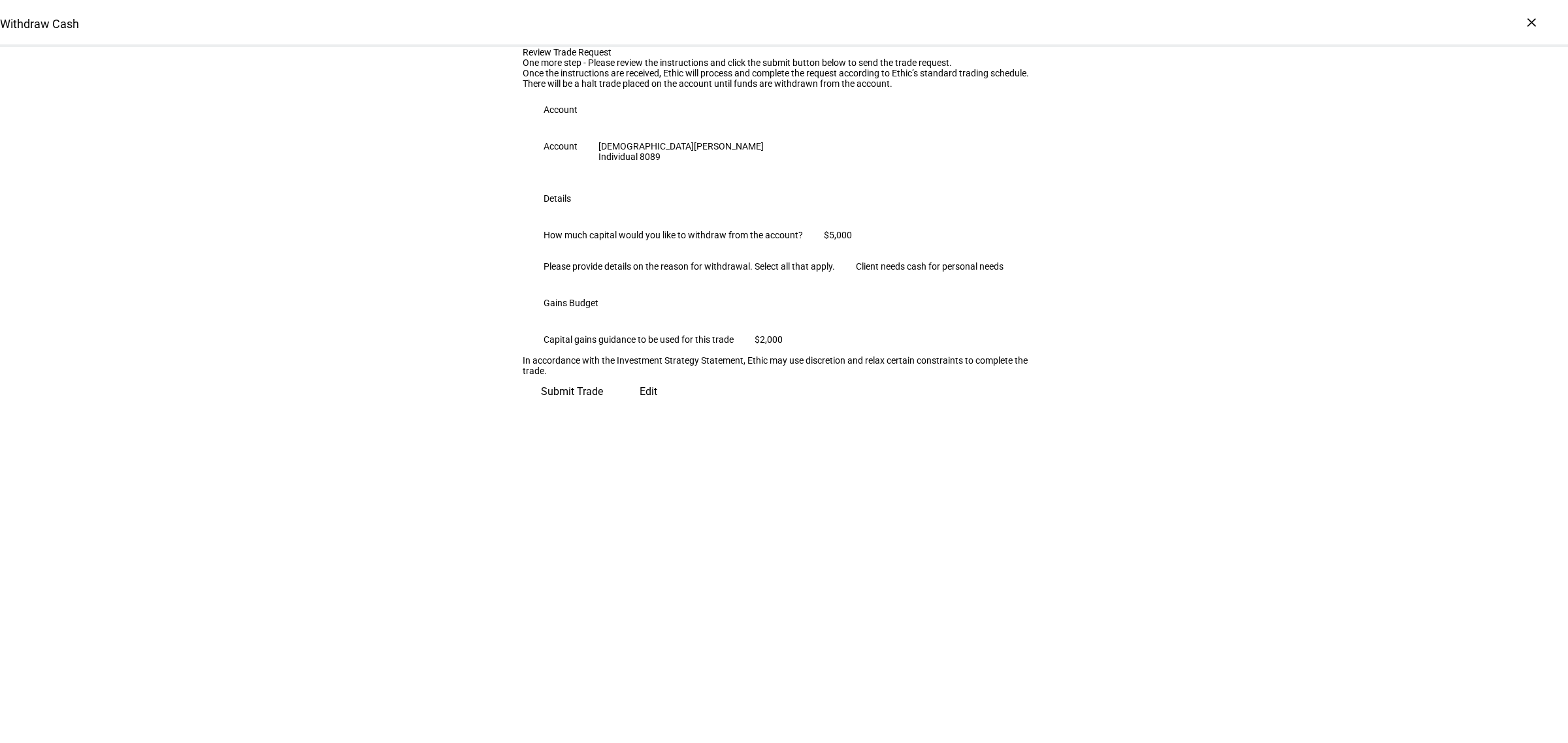
scroll to position [0, 0]
click at [603, 402] on span "Submit Trade" at bounding box center [572, 386] width 62 height 31
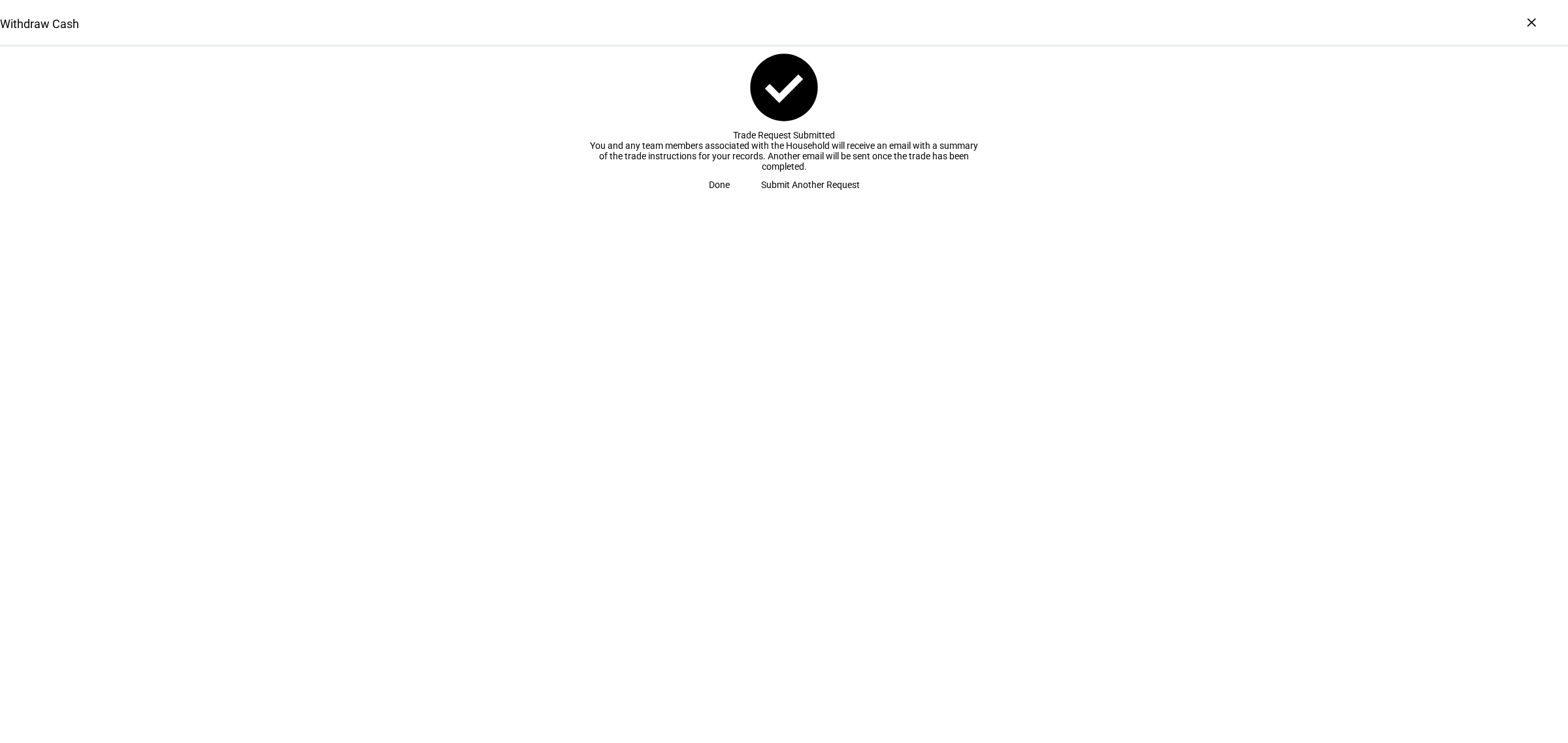
click at [776, 198] on span "Submit Another Request" at bounding box center [810, 184] width 99 height 26
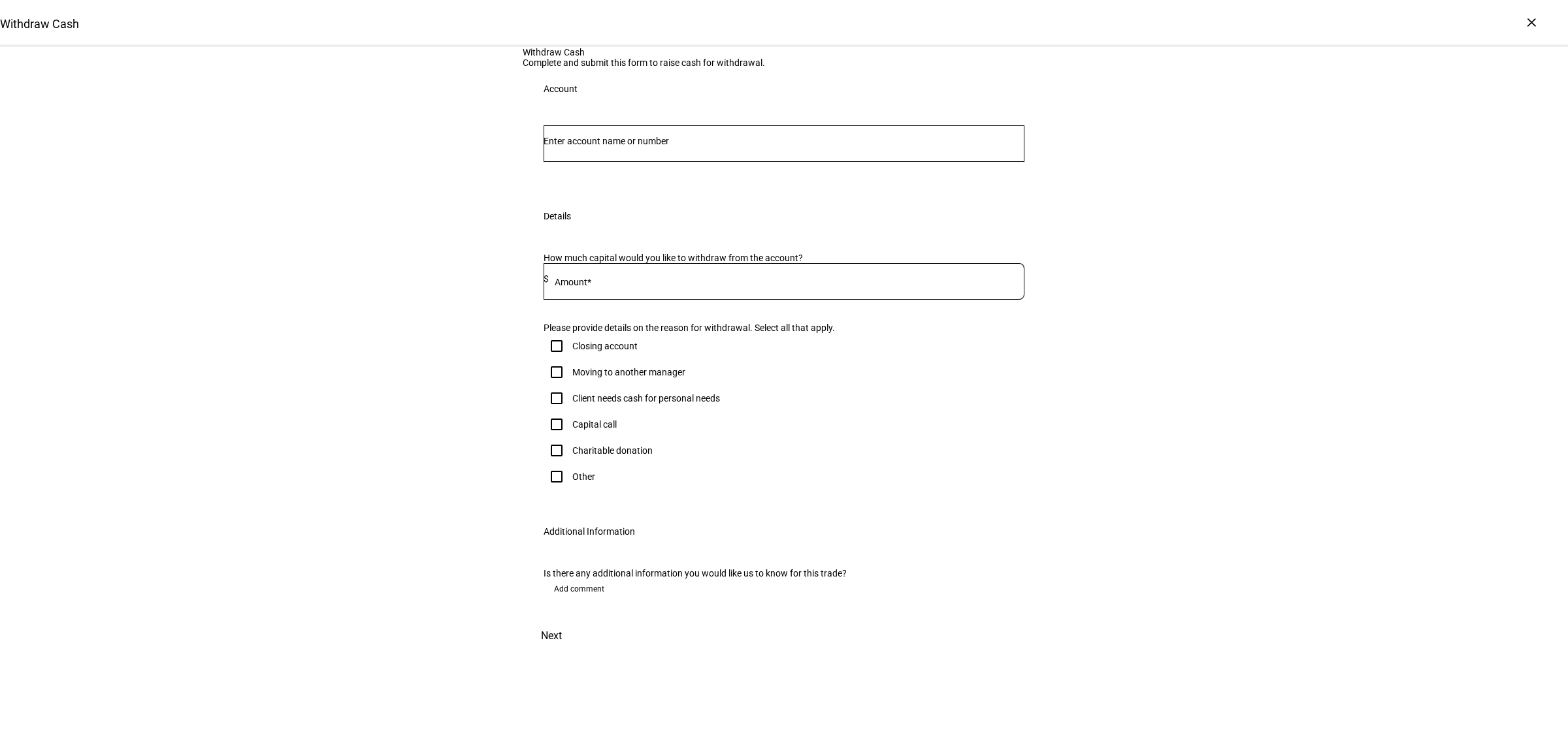
drag, startPoint x: 612, startPoint y: 288, endPoint x: 615, endPoint y: 279, distance: 9.5
click at [612, 162] on div at bounding box center [784, 144] width 481 height 37
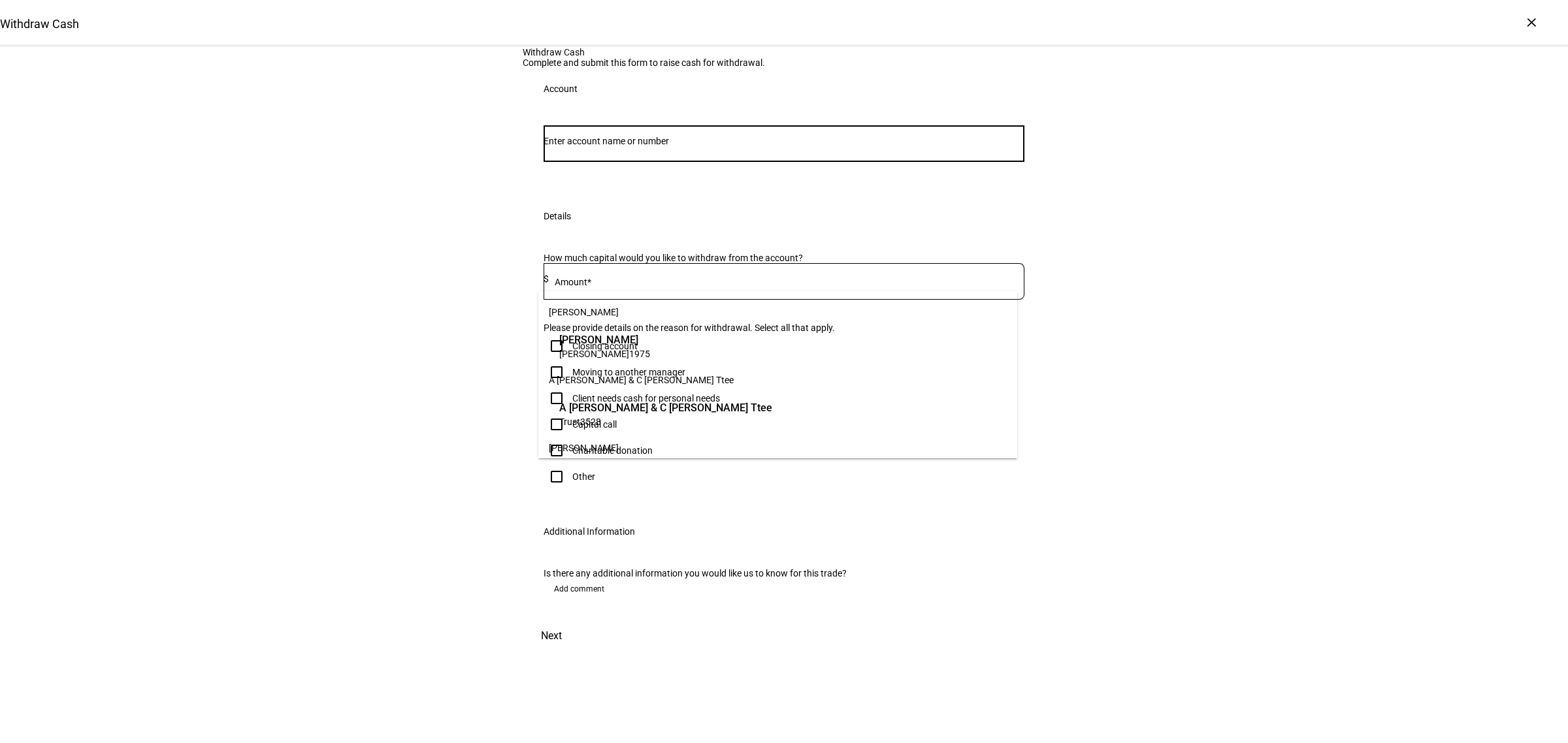
click at [617, 146] on input "Number" at bounding box center [784, 140] width 481 height 10
type input "leparulo"
drag, startPoint x: 655, startPoint y: 337, endPoint x: 471, endPoint y: 591, distance: 313.6
click at [655, 337] on span "[PERSON_NAME]" at bounding box center [619, 339] width 121 height 15
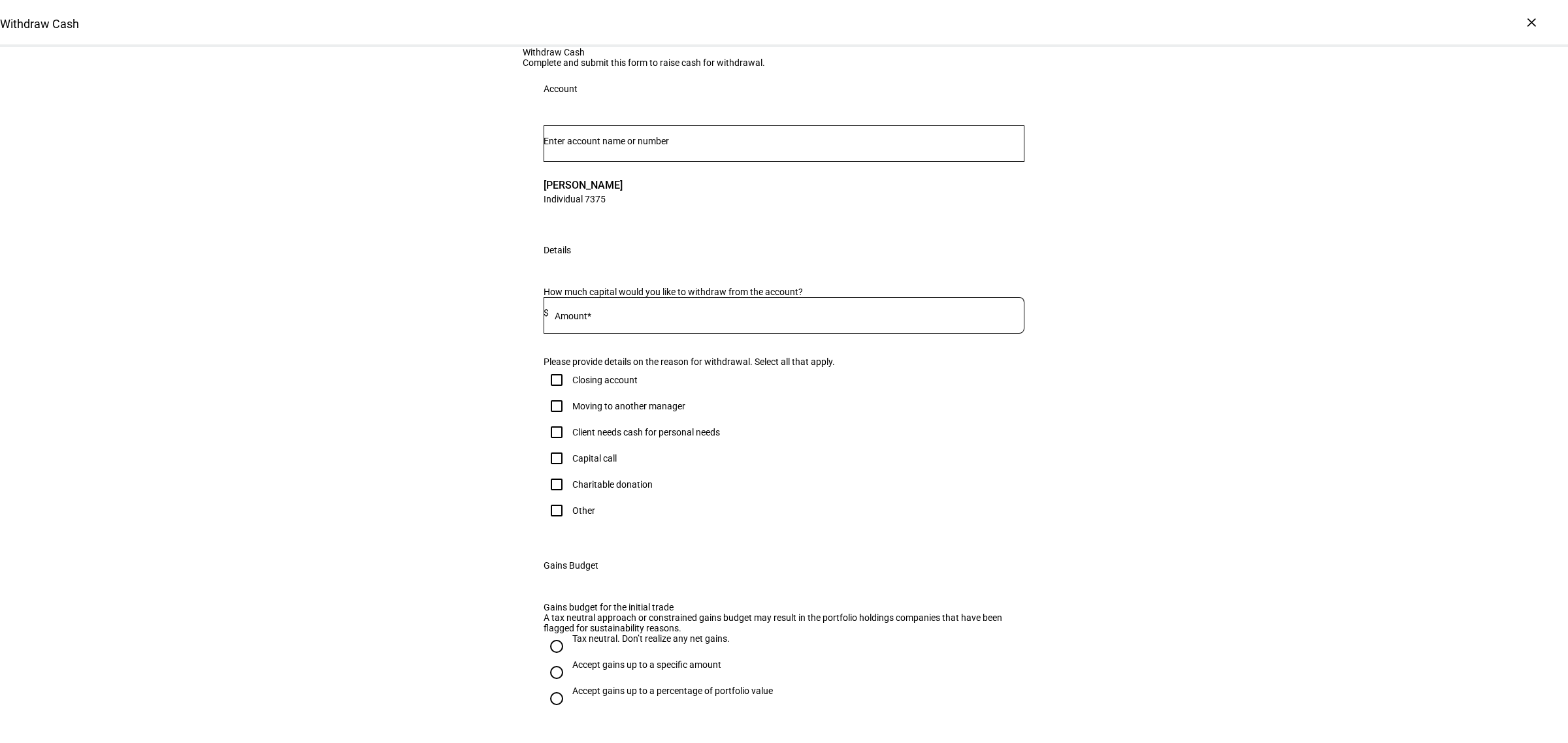
click at [592, 437] on div "Client needs cash for personal needs" at bounding box center [646, 432] width 148 height 10
click at [569, 445] on input "Client needs cash for personal needs" at bounding box center [556, 432] width 26 height 26
checkbox input "true"
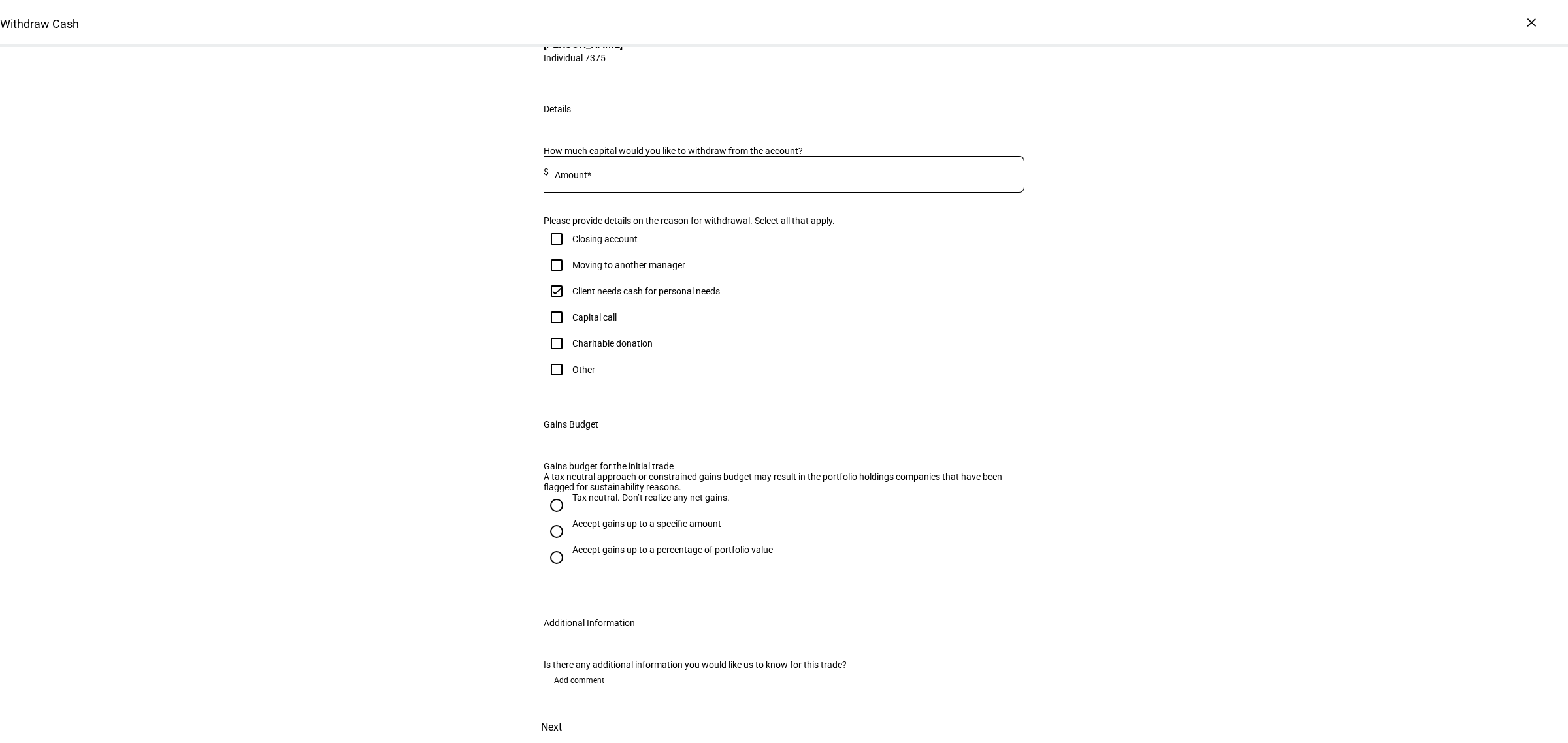
click at [580, 519] on div "Accept gains up to a specific amount" at bounding box center [647, 524] width 149 height 10
click at [569, 519] on input "Accept gains up to a specific amount" at bounding box center [556, 532] width 26 height 26
radio input "true"
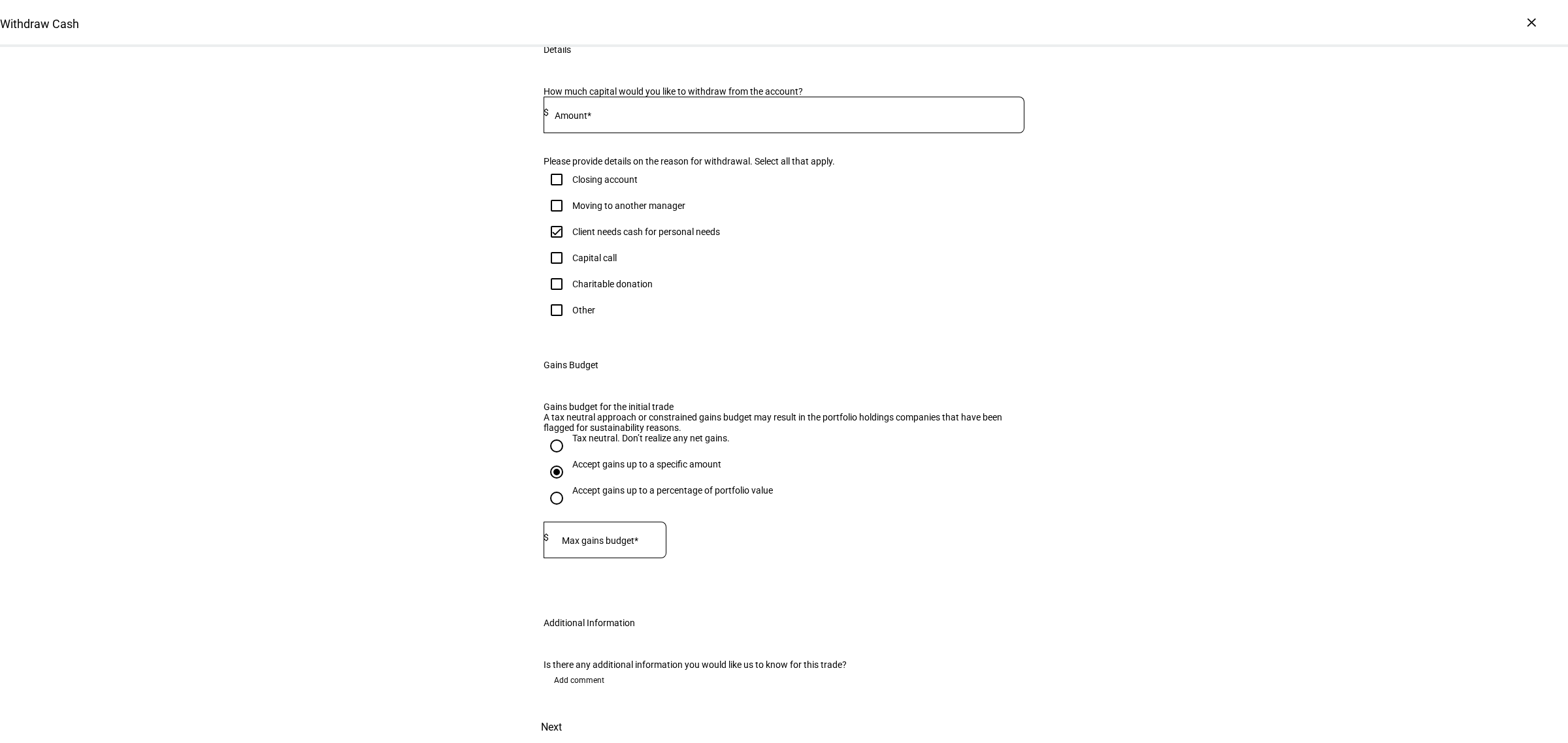
click at [608, 559] on div at bounding box center [605, 565] width 123 height 13
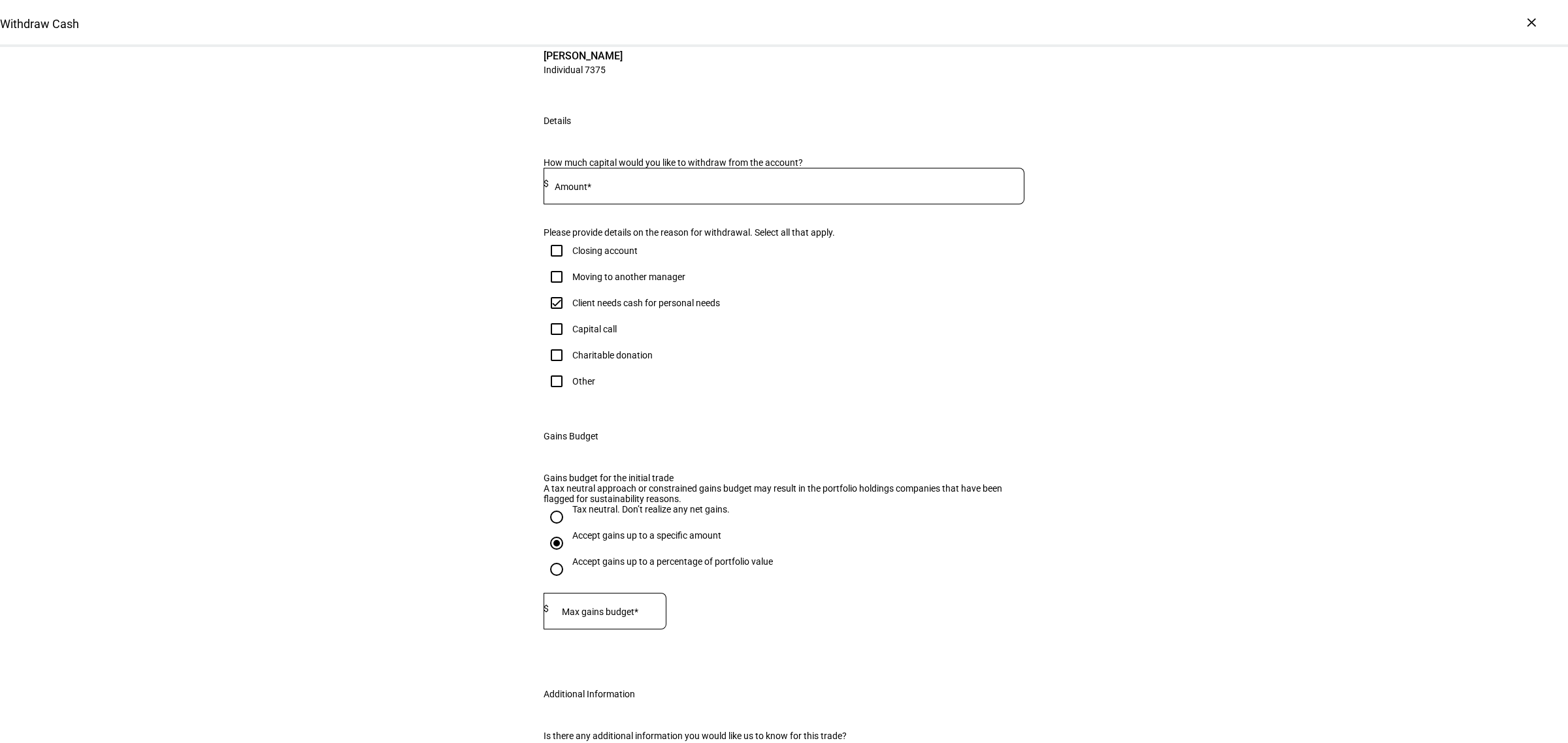
scroll to position [0, 0]
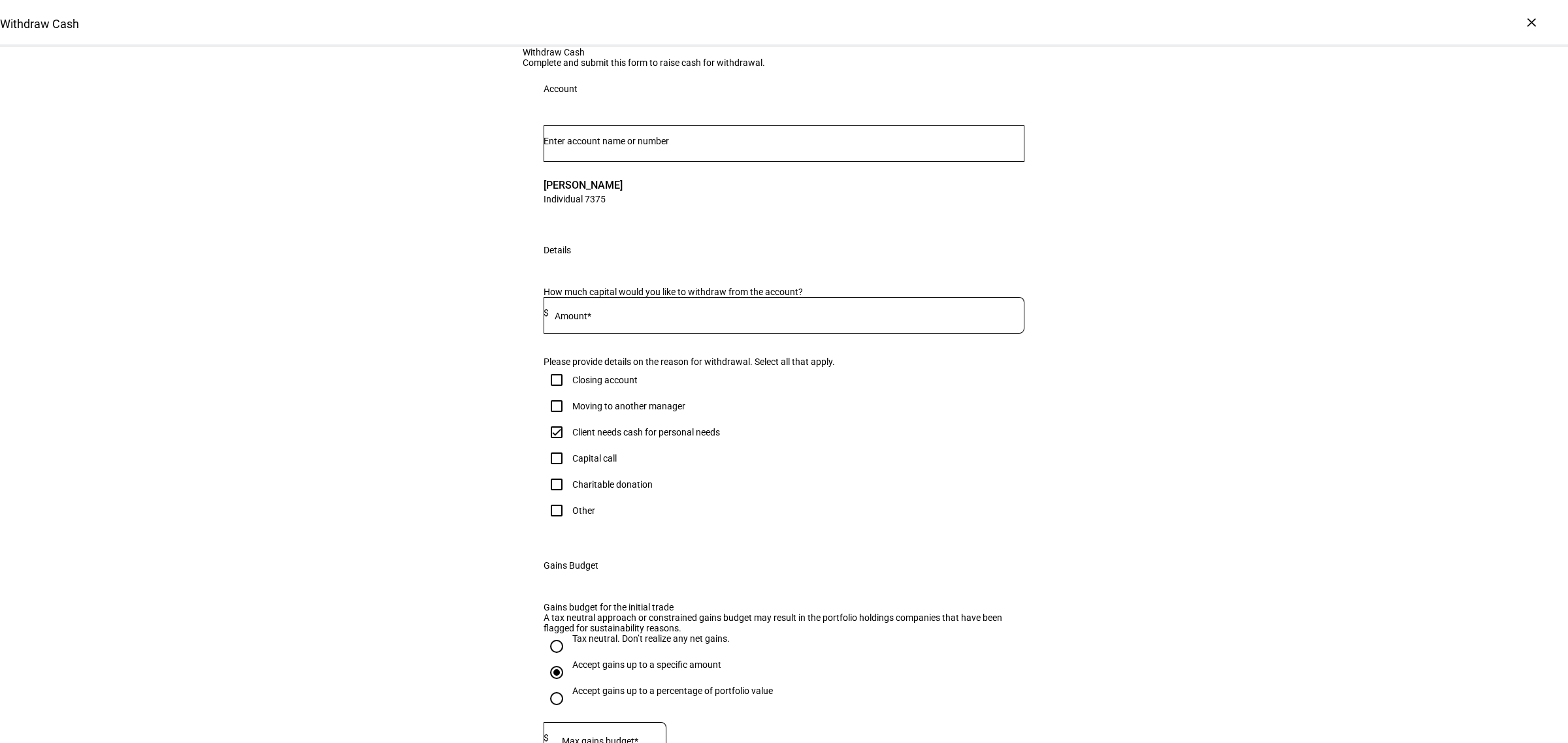
click at [604, 162] on div at bounding box center [784, 144] width 481 height 37
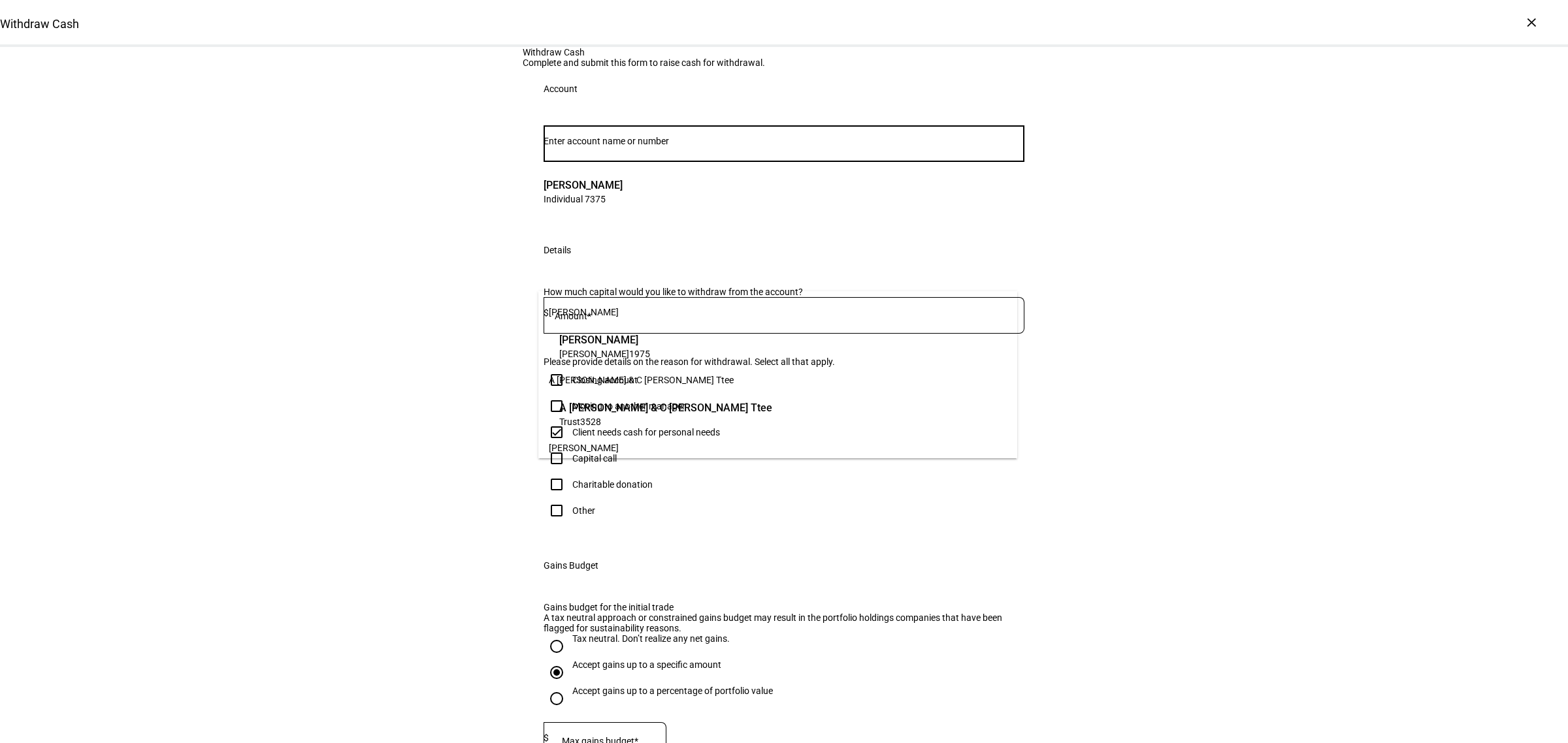
click at [319, 297] on div "Withdraw Cash Complete and submit this form to raise cash for withdrawal. Accou…" at bounding box center [784, 495] width 1568 height 896
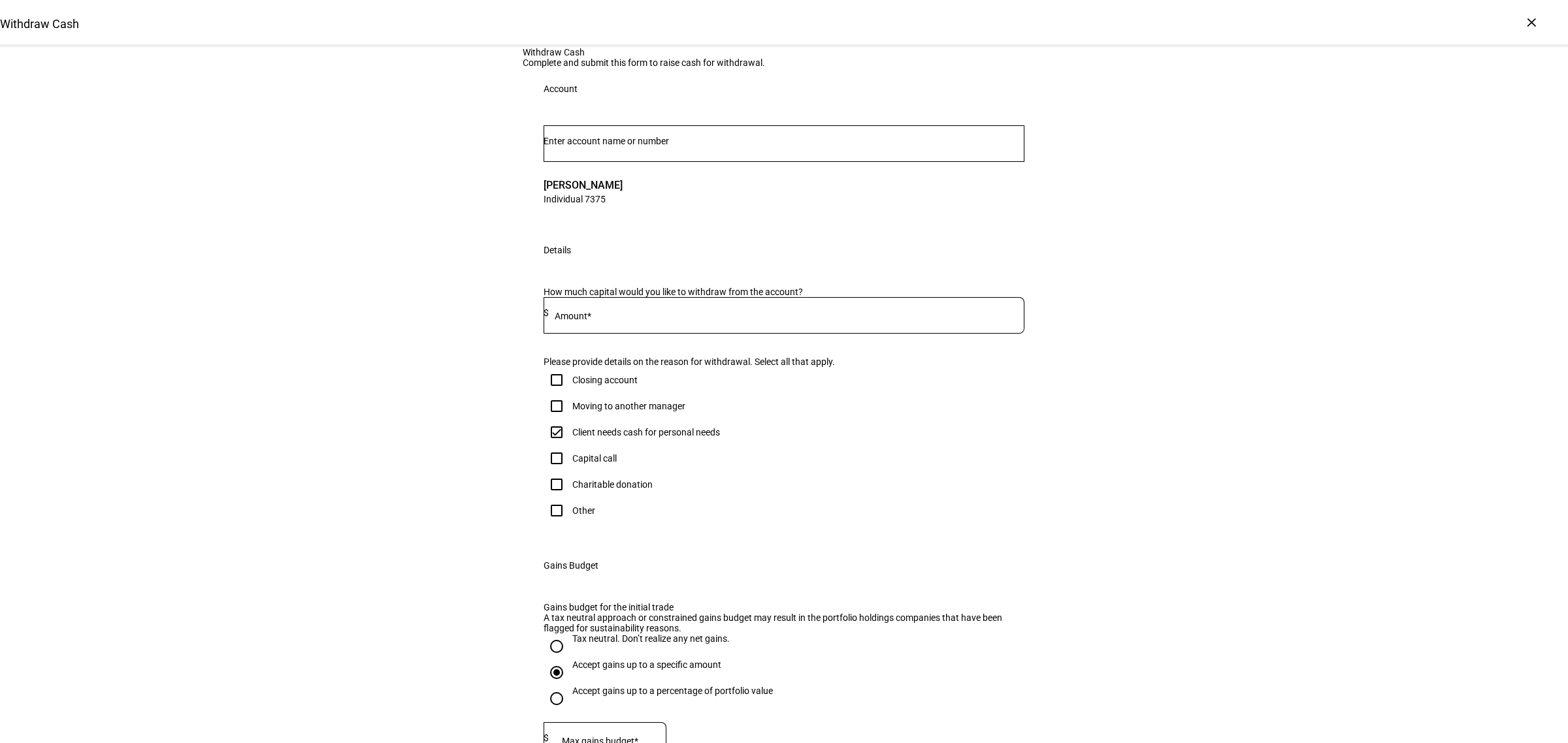
click at [625, 318] on input at bounding box center [786, 312] width 476 height 10
click at [602, 318] on input at bounding box center [786, 312] width 476 height 10
type input "150,000"
click at [433, 520] on div "Withdraw Cash Complete and submit this form to raise cash for withdrawal. Accou…" at bounding box center [784, 495] width 1568 height 896
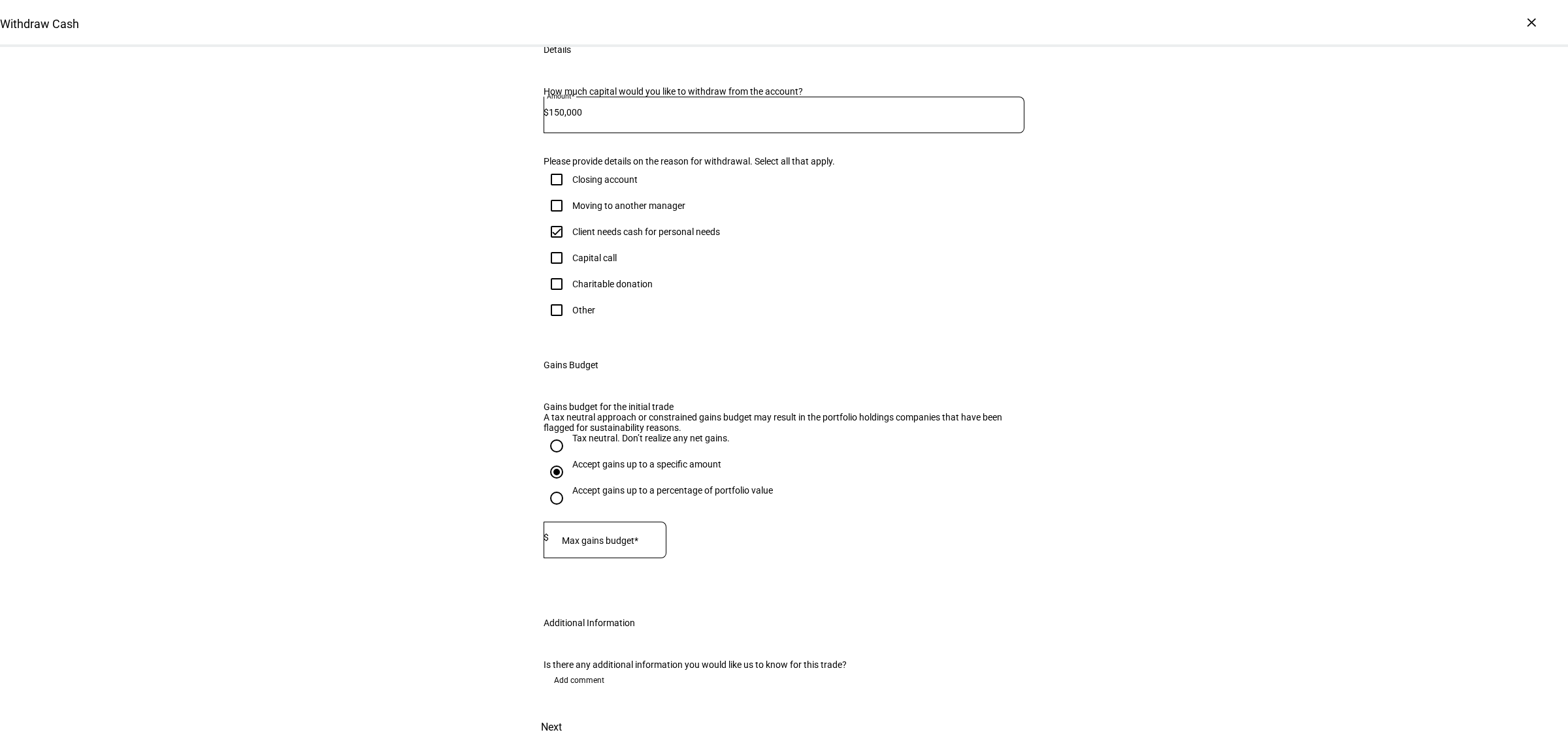
scroll to position [500, 0]
click at [584, 522] on div at bounding box center [607, 540] width 117 height 37
click at [616, 536] on mat-label "Max gains budget*" at bounding box center [600, 540] width 77 height 10
type input "120,000"
click at [562, 712] on span "Next" at bounding box center [551, 727] width 21 height 31
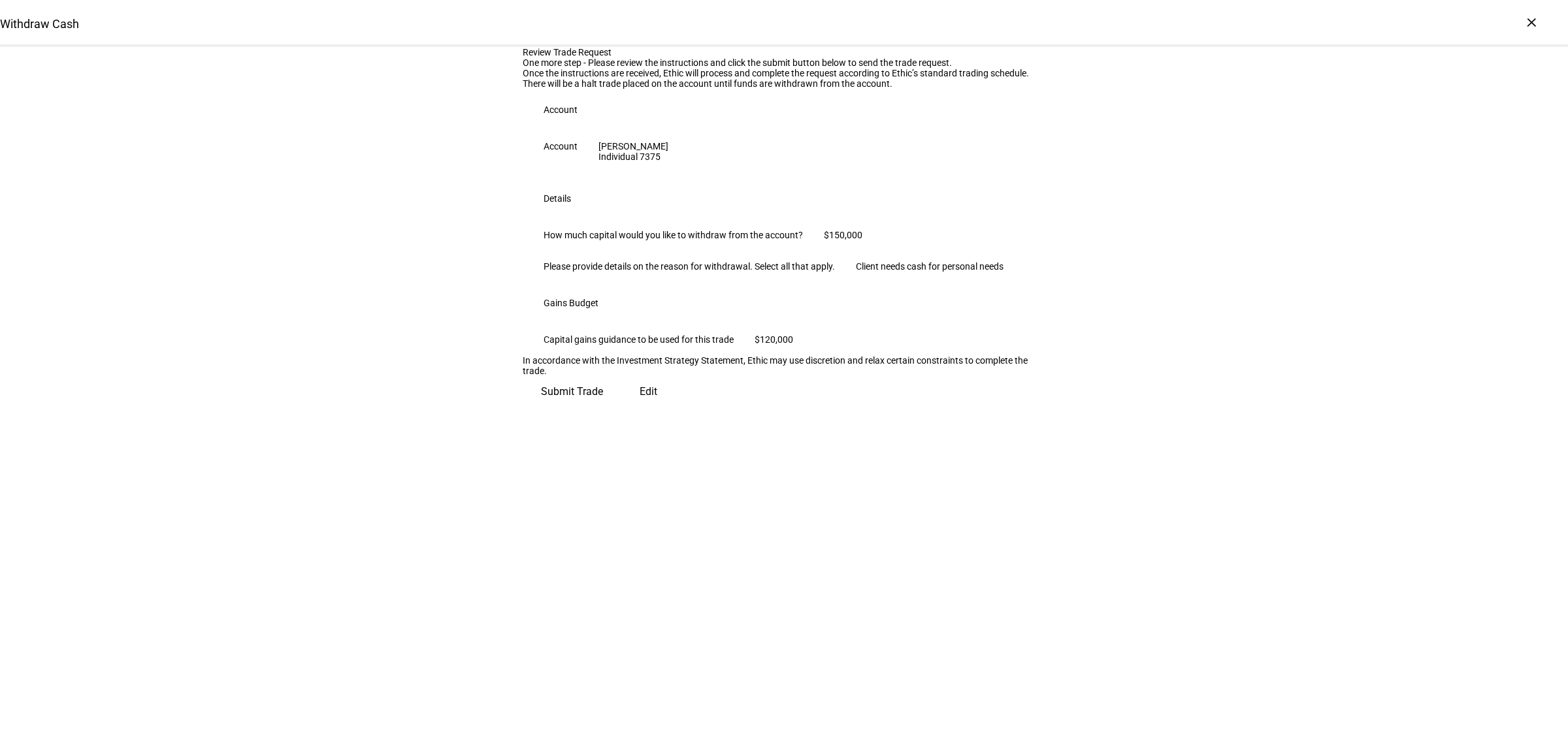
scroll to position [0, 0]
click at [603, 402] on span "Submit Trade" at bounding box center [572, 386] width 62 height 31
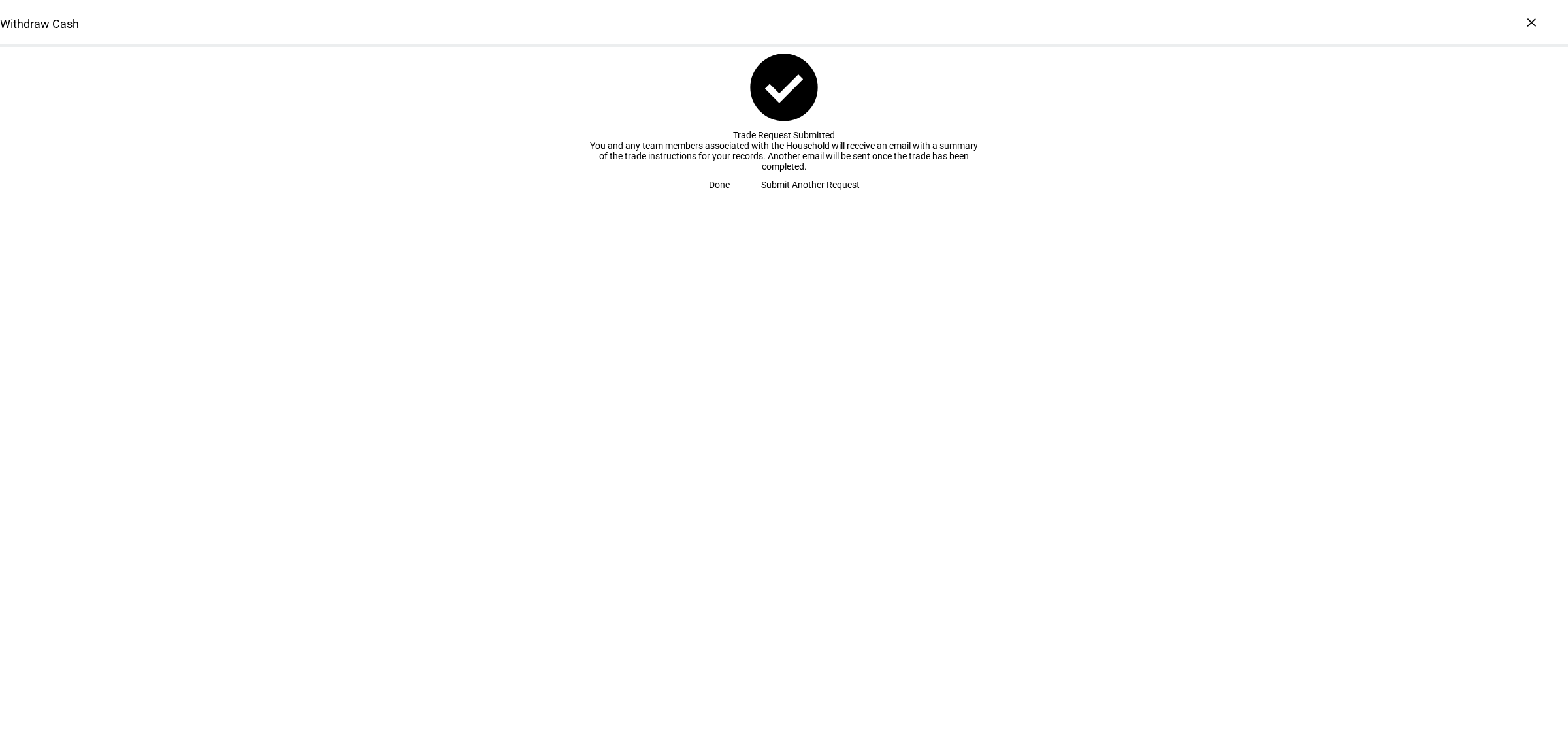
click at [730, 198] on span "Done" at bounding box center [719, 184] width 21 height 26
